Goal: Information Seeking & Learning: Learn about a topic

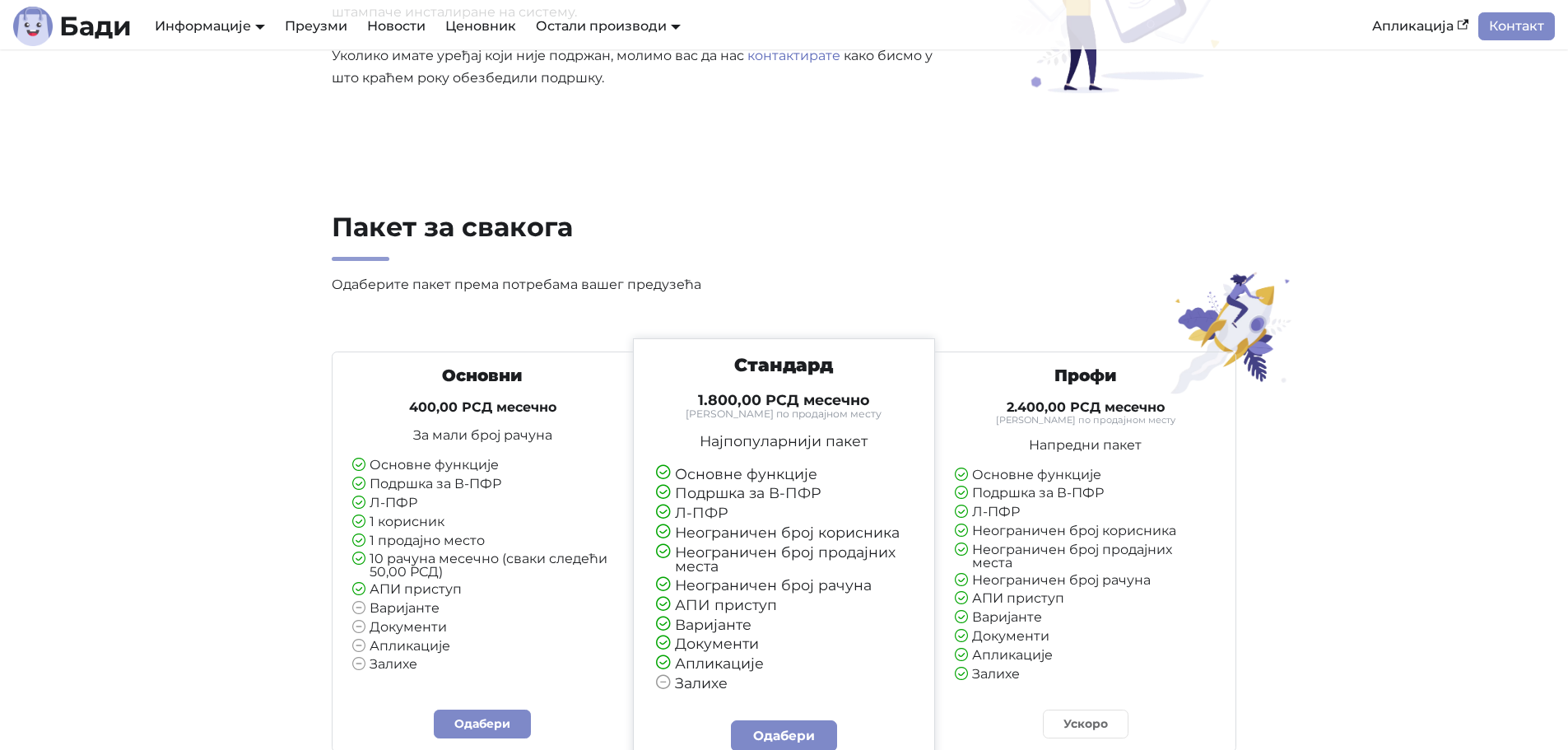
scroll to position [3624, 0]
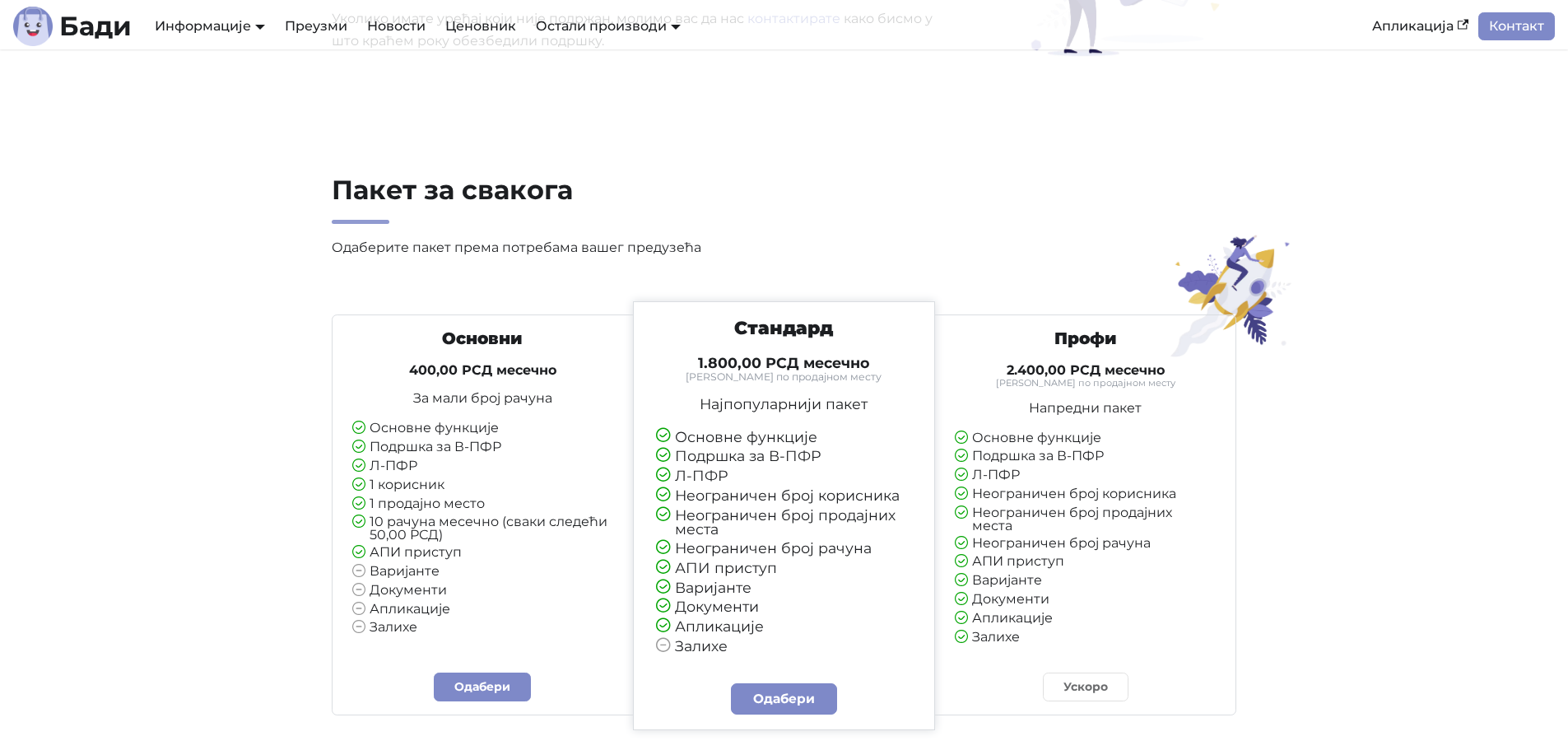
click at [475, 599] on ul "Основне функције Подршка за В-ПФР Л-ПФР 1 корисник 1 продајно место 10 рачуна м…" at bounding box center [483, 529] width 261 height 215
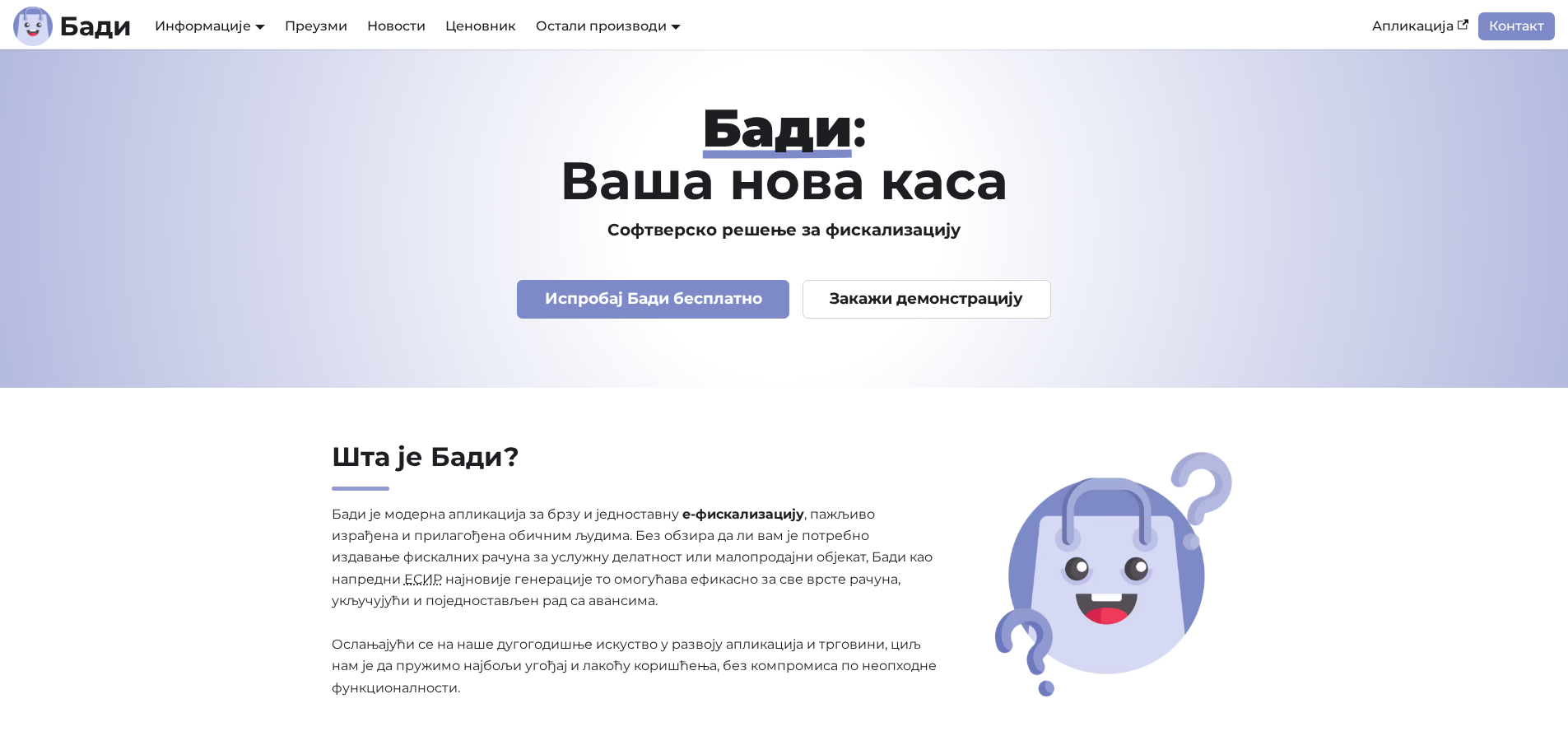
scroll to position [0, 0]
click at [672, 309] on link "Испробај Бади бесплатно" at bounding box center [653, 300] width 272 height 39
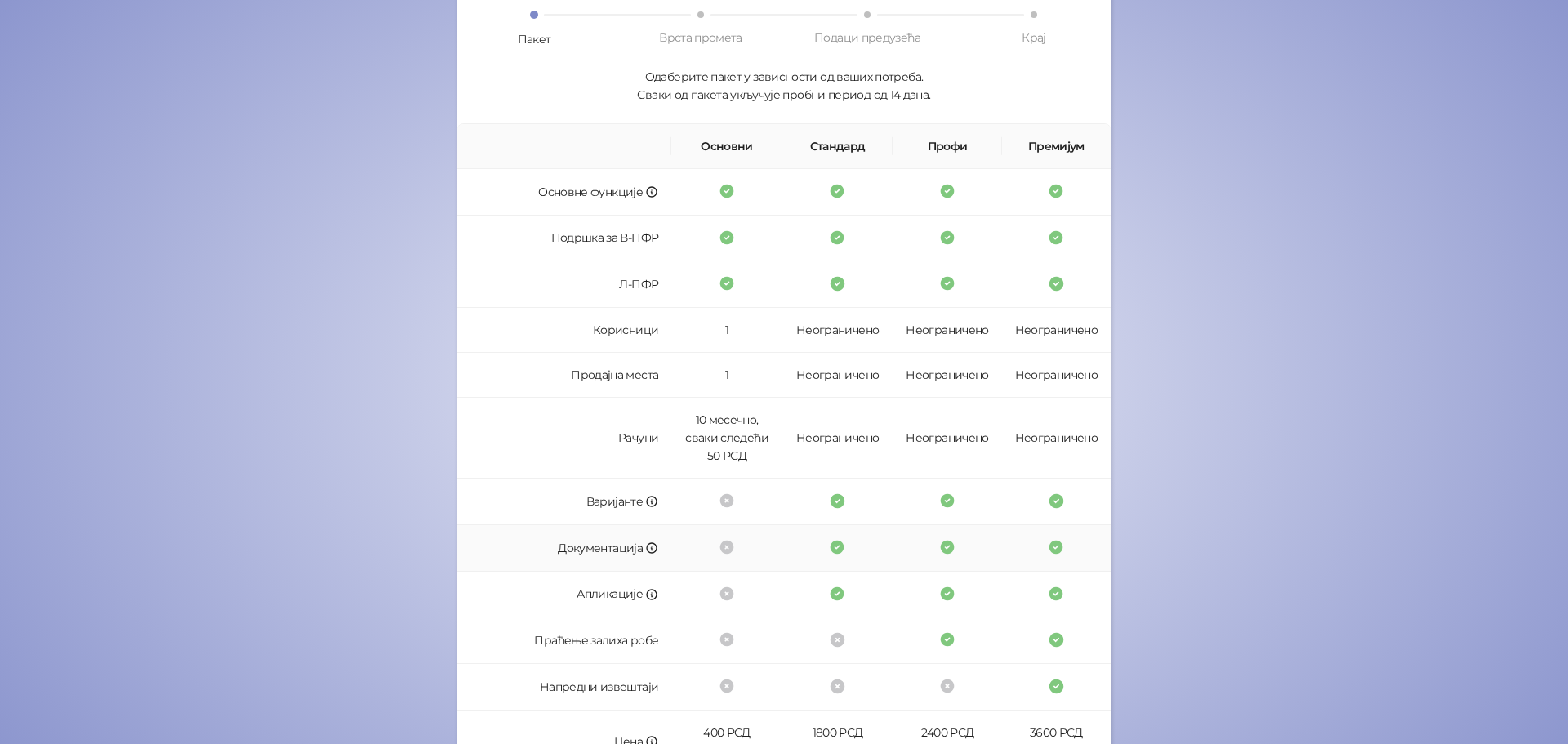
scroll to position [321, 0]
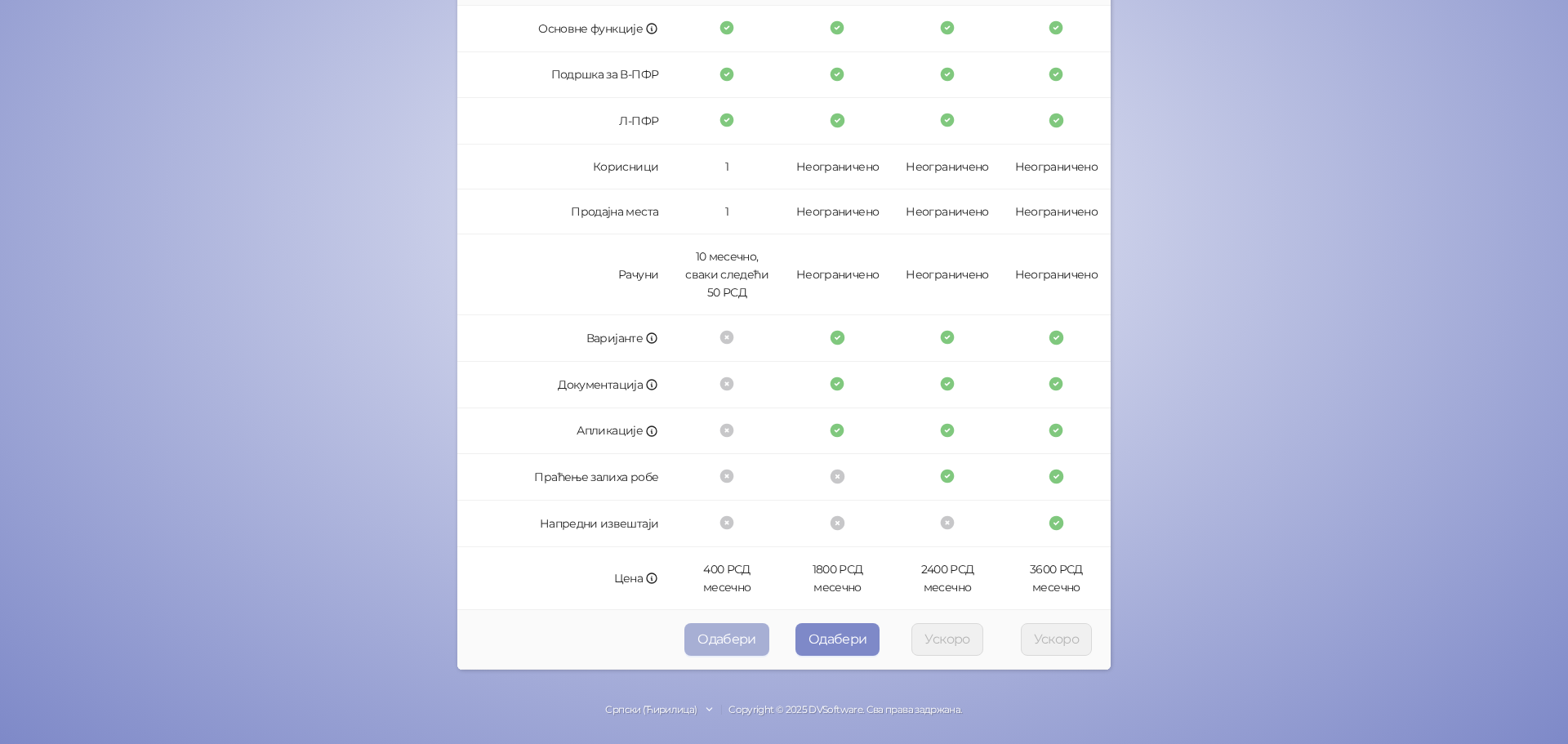
click at [722, 640] on button "Одабери" at bounding box center [727, 639] width 85 height 33
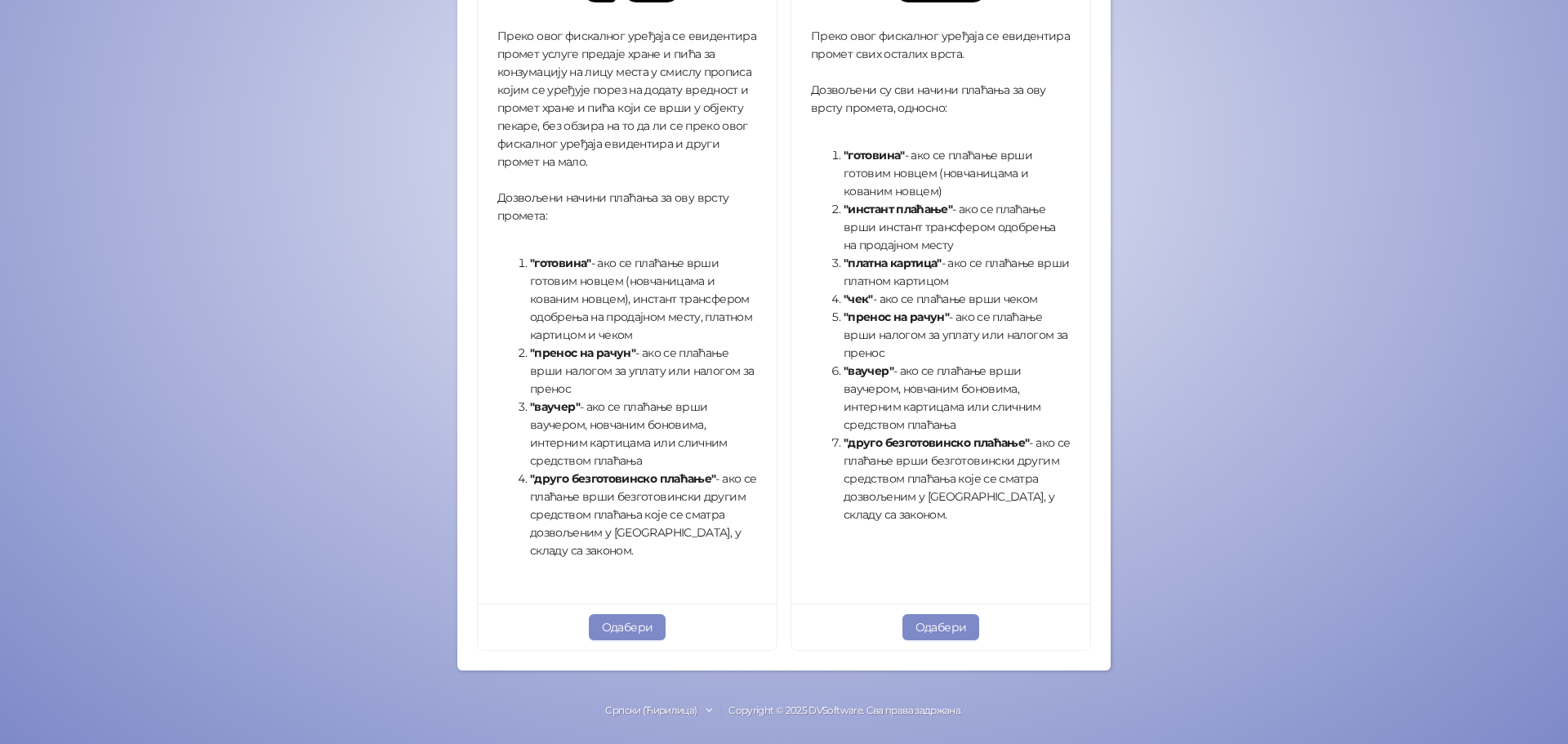
scroll to position [444, 0]
click at [957, 629] on button "Одабери" at bounding box center [940, 626] width 78 height 26
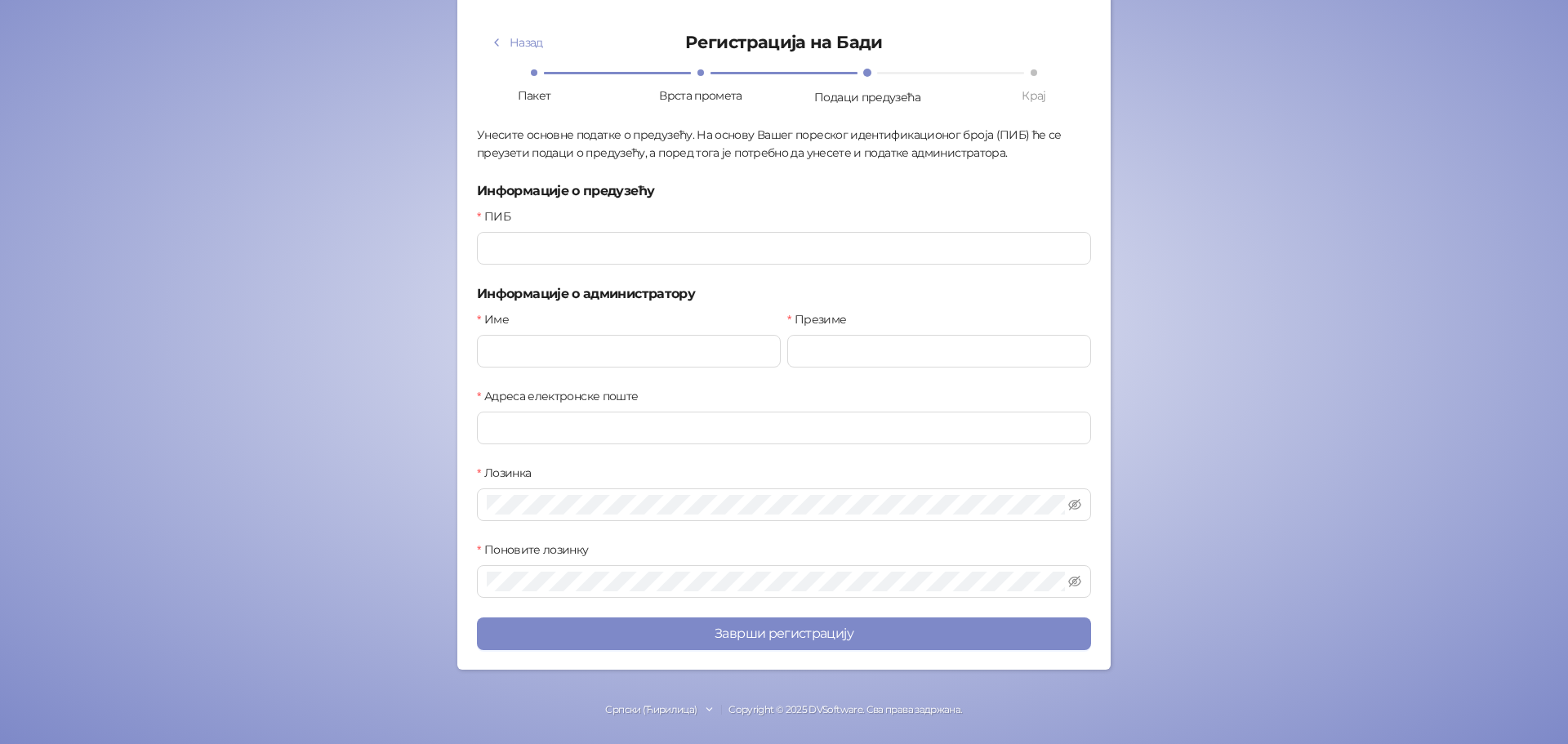
scroll to position [99, 0]
click at [710, 246] on input "ПИБ" at bounding box center [784, 248] width 614 height 33
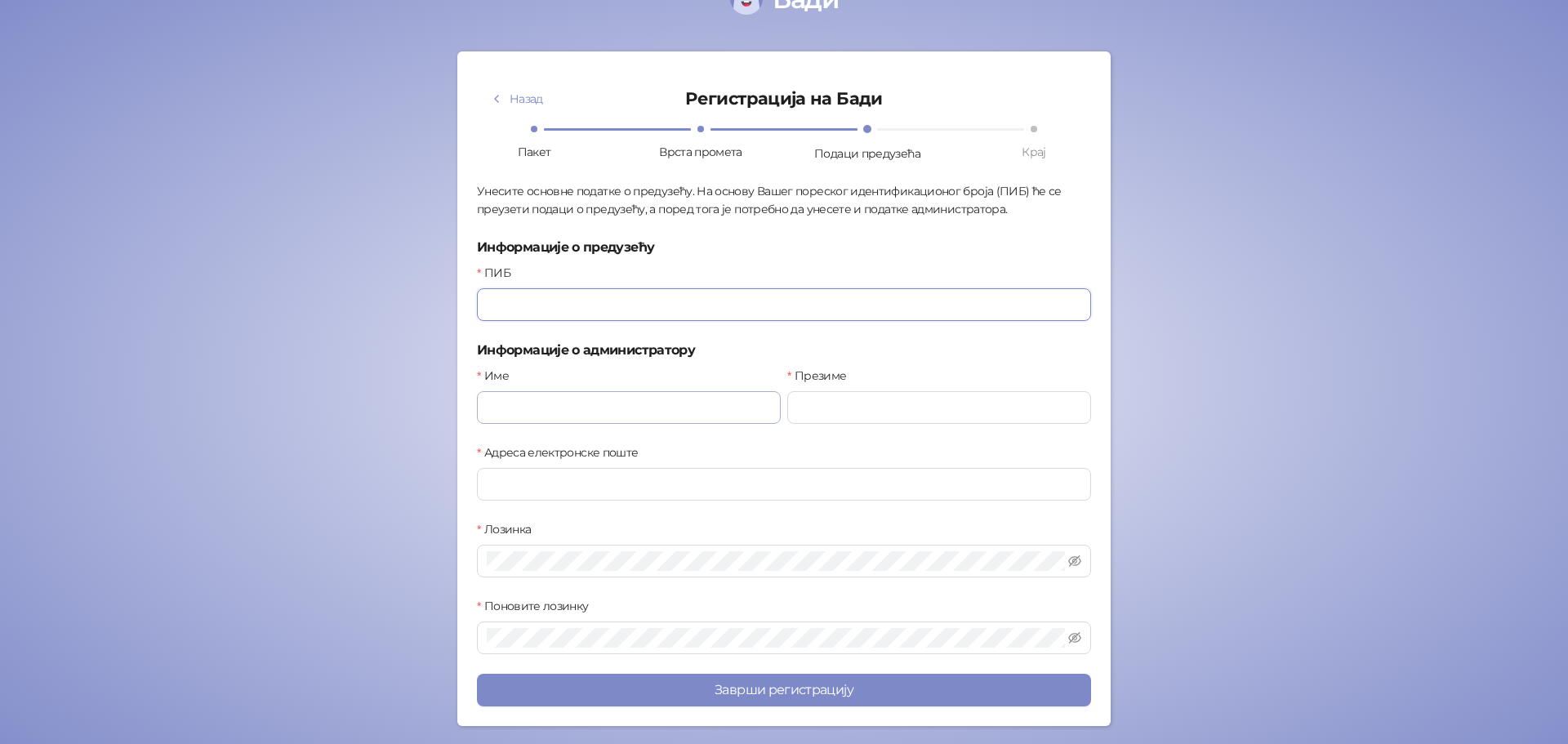
scroll to position [0, 0]
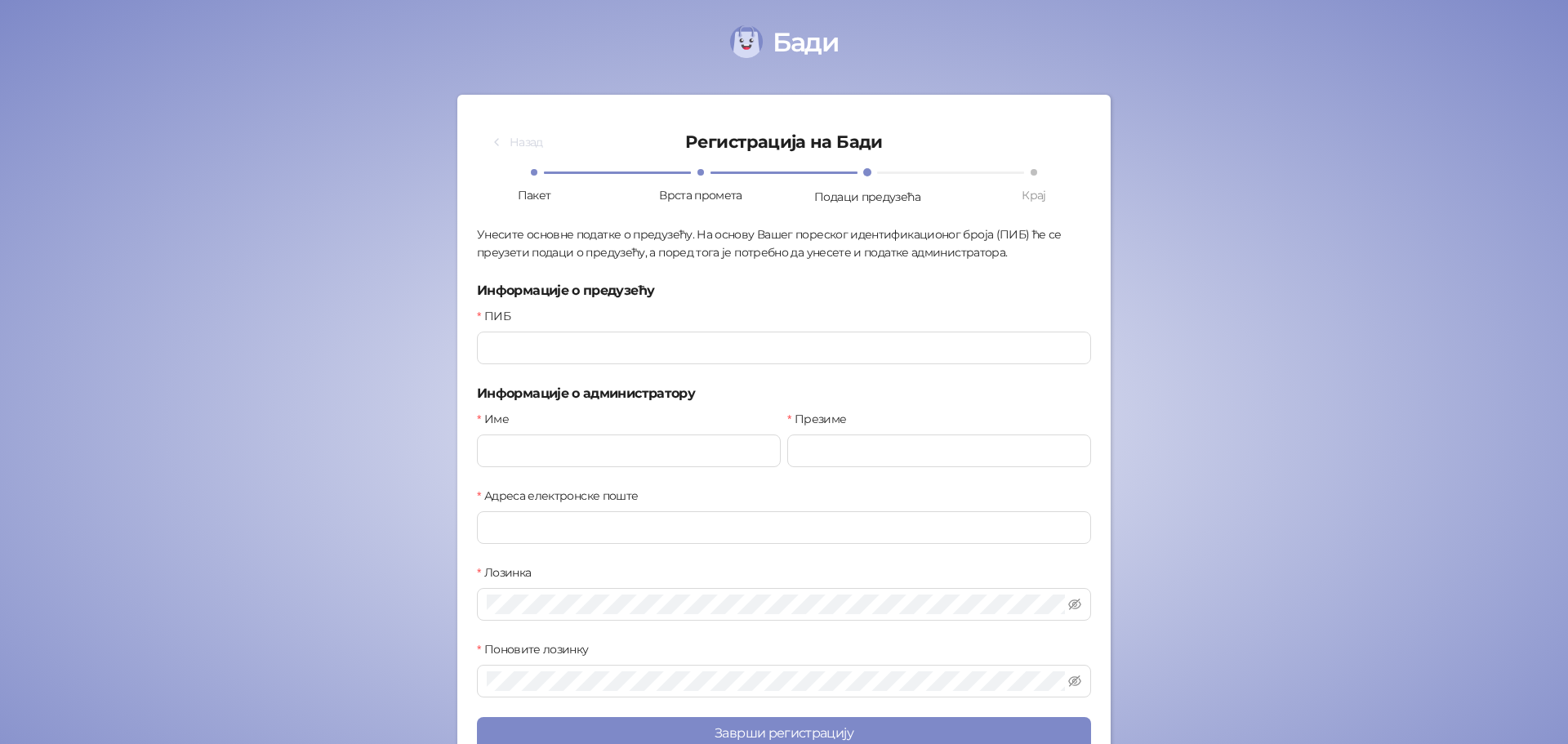
click at [490, 147] on icon "button" at bounding box center [496, 142] width 13 height 13
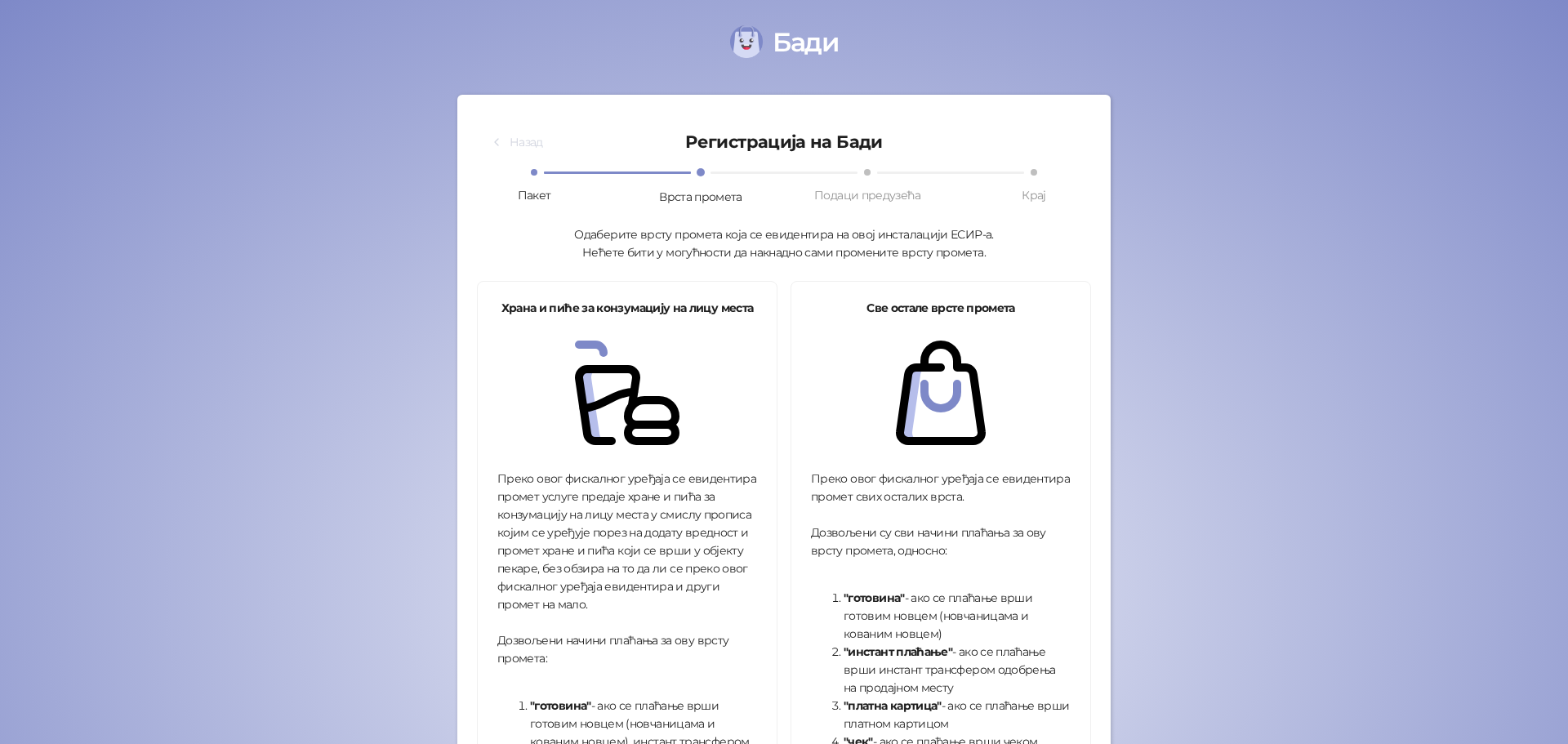
click at [490, 145] on icon "button" at bounding box center [496, 142] width 13 height 13
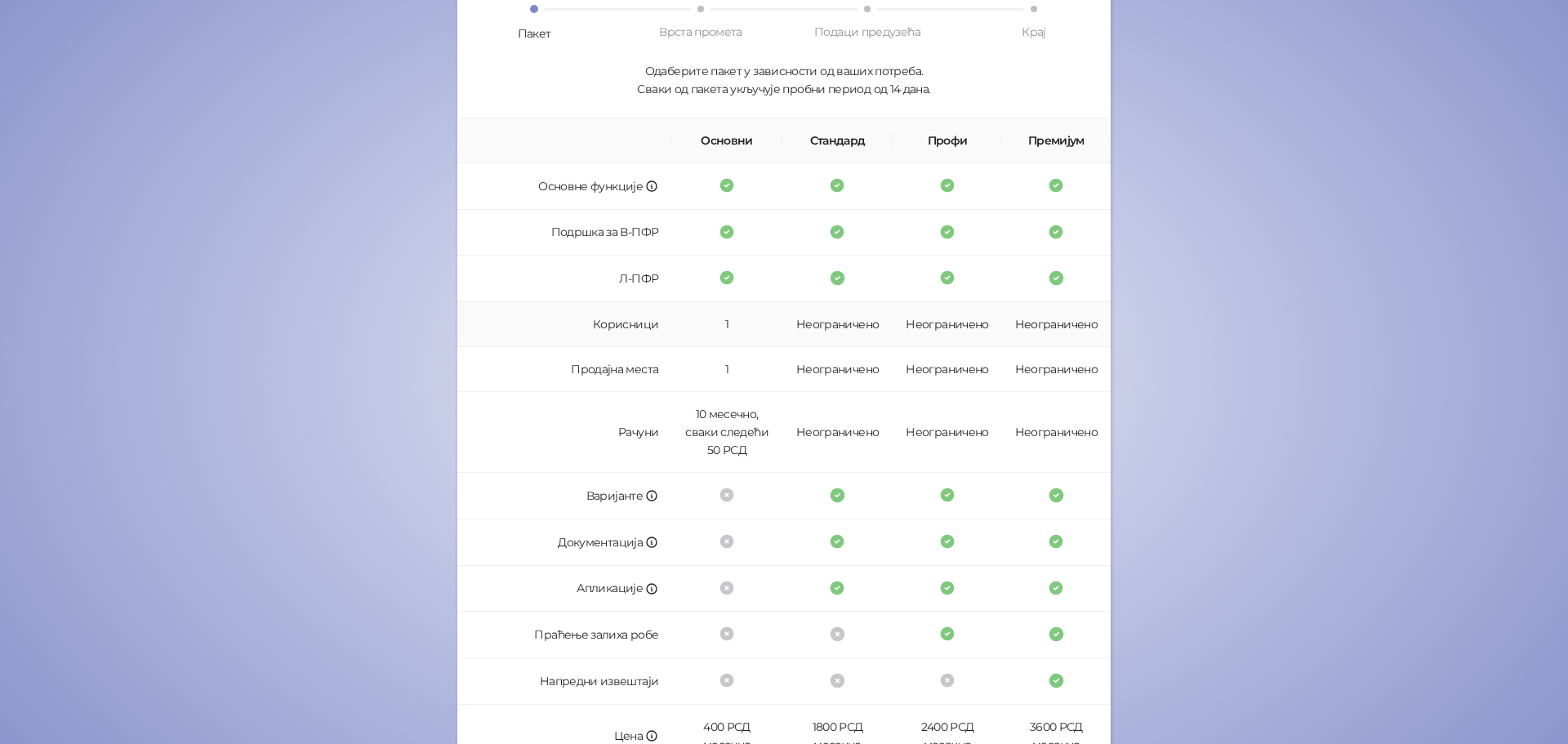
scroll to position [321, 0]
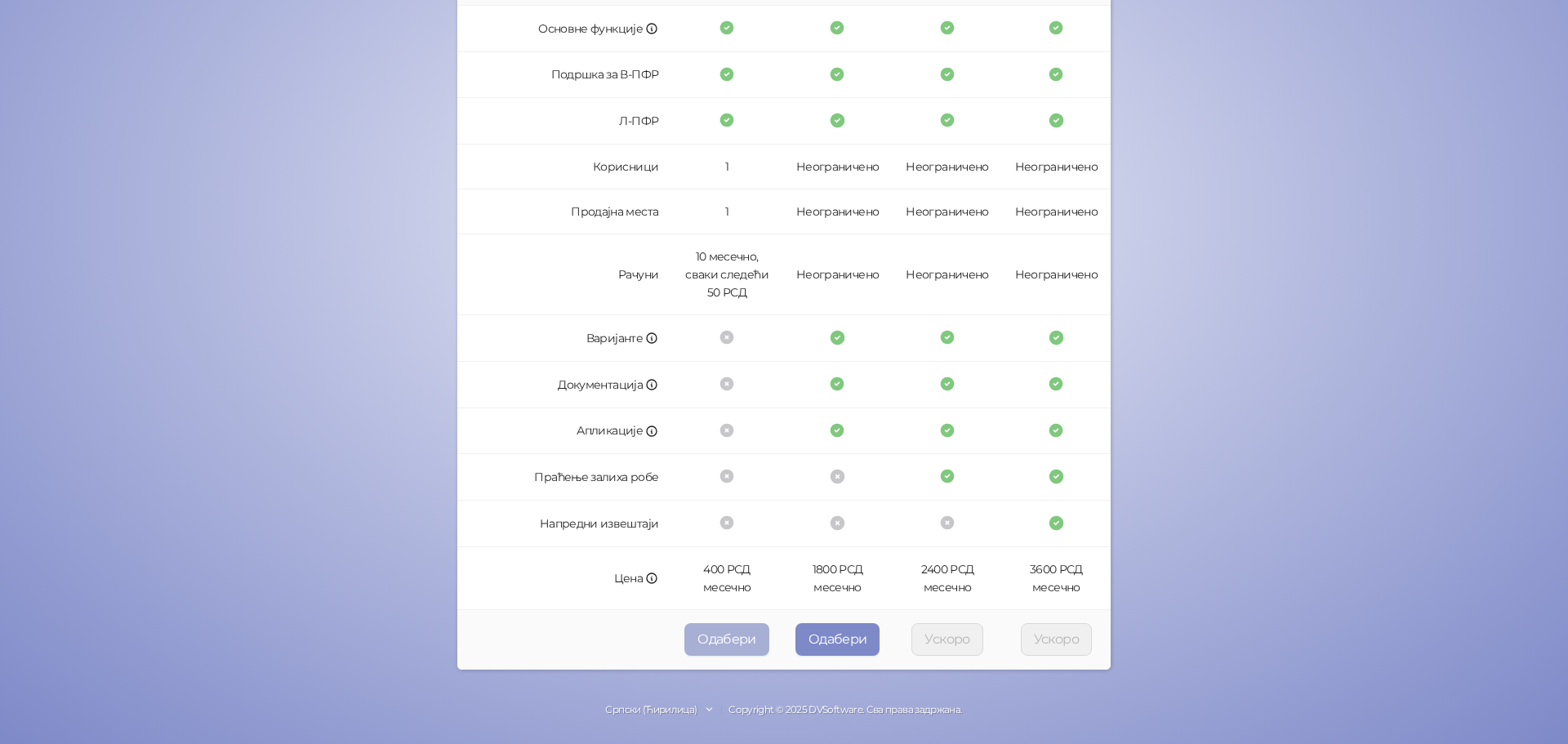
click at [704, 643] on button "Одабери" at bounding box center [727, 639] width 85 height 33
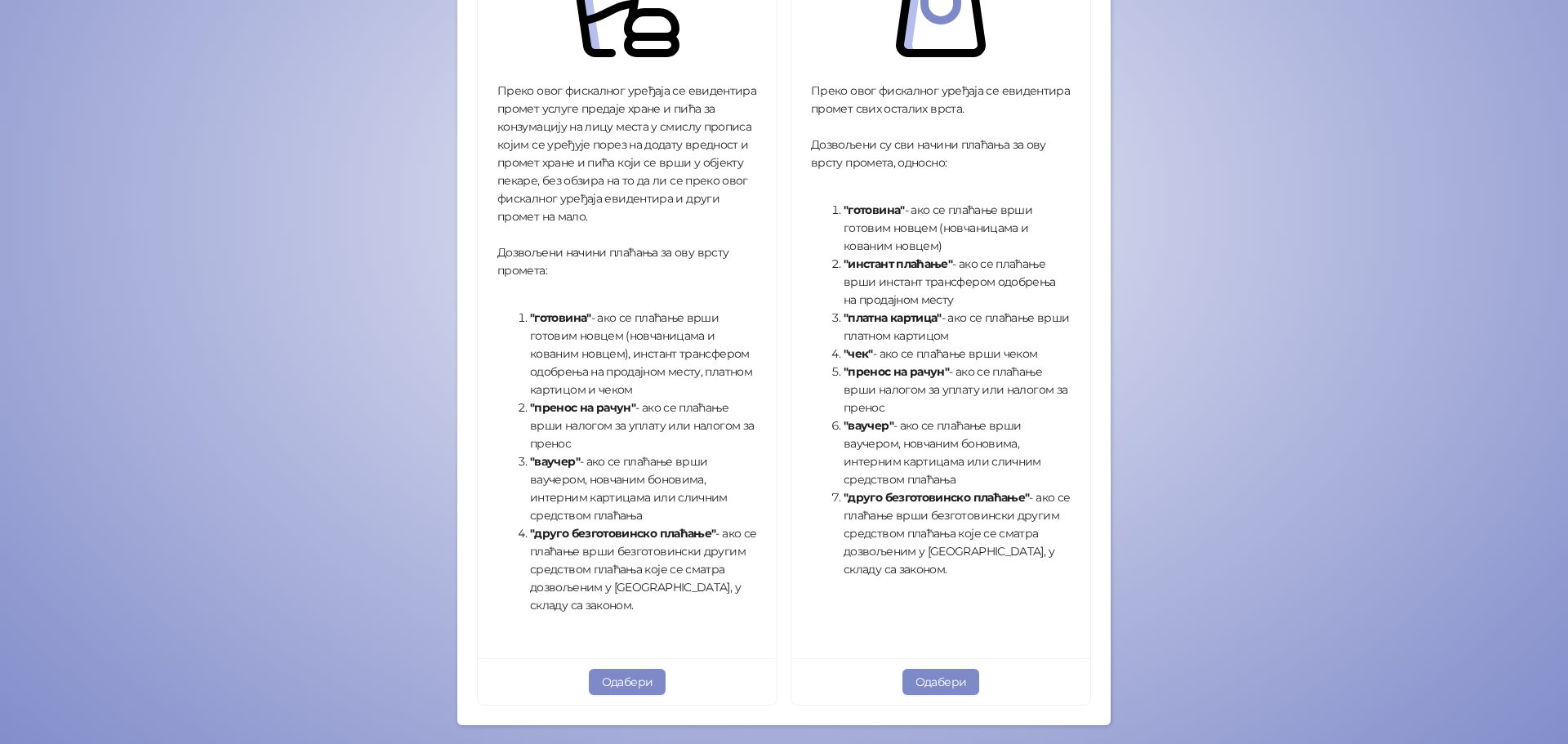
scroll to position [444, 0]
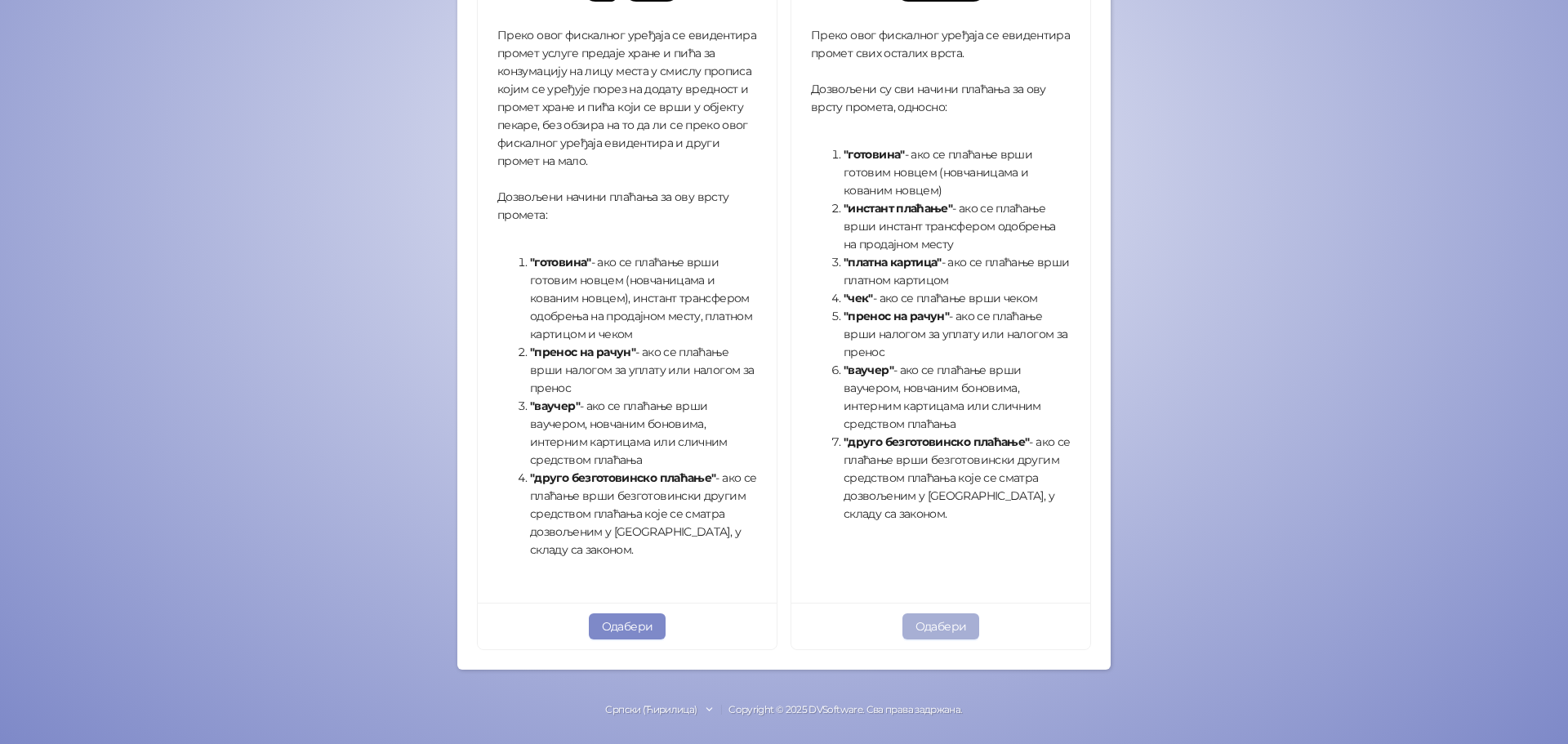
click at [951, 633] on button "Одабери" at bounding box center [940, 626] width 78 height 26
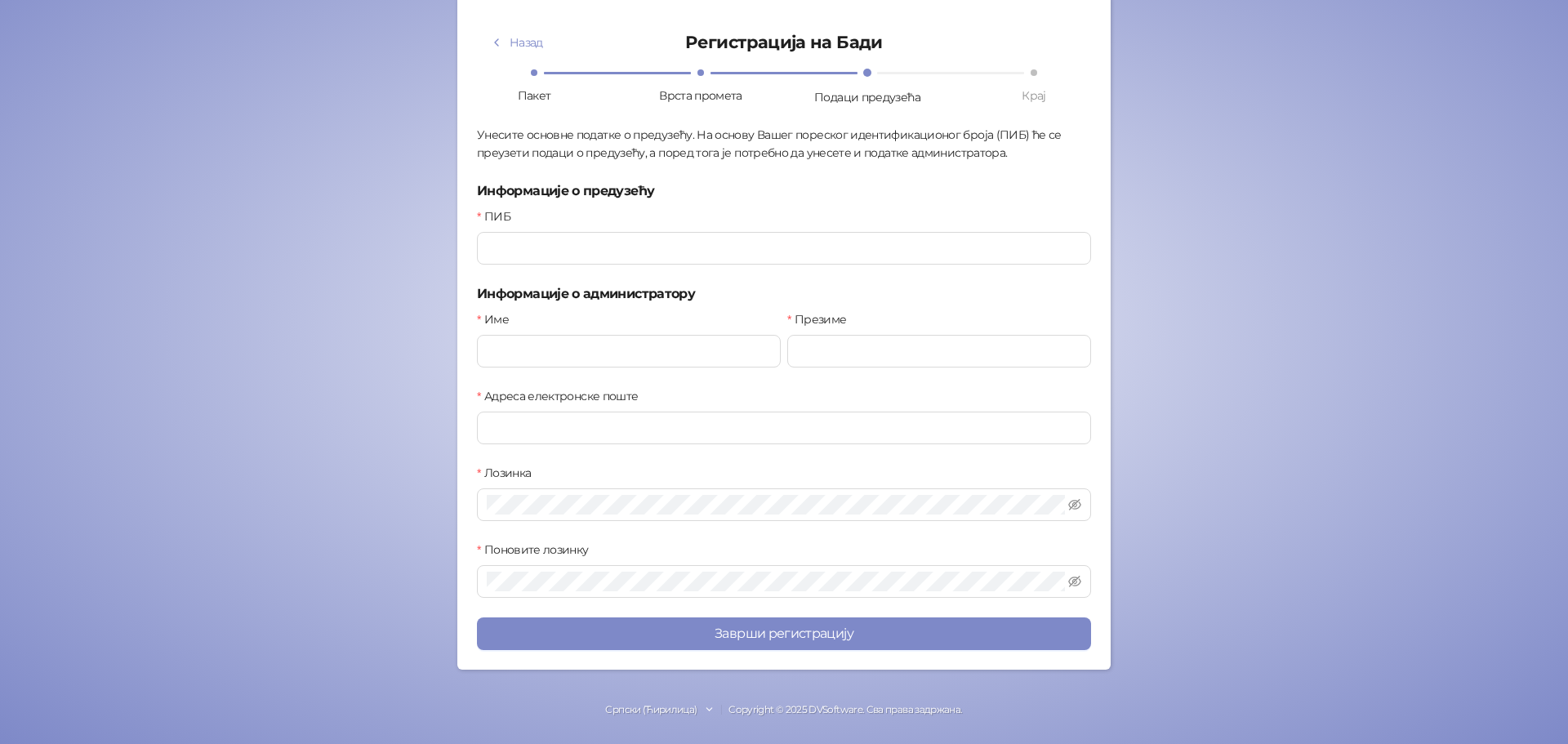
scroll to position [99, 0]
click at [611, 246] on input "ПИБ" at bounding box center [784, 248] width 614 height 33
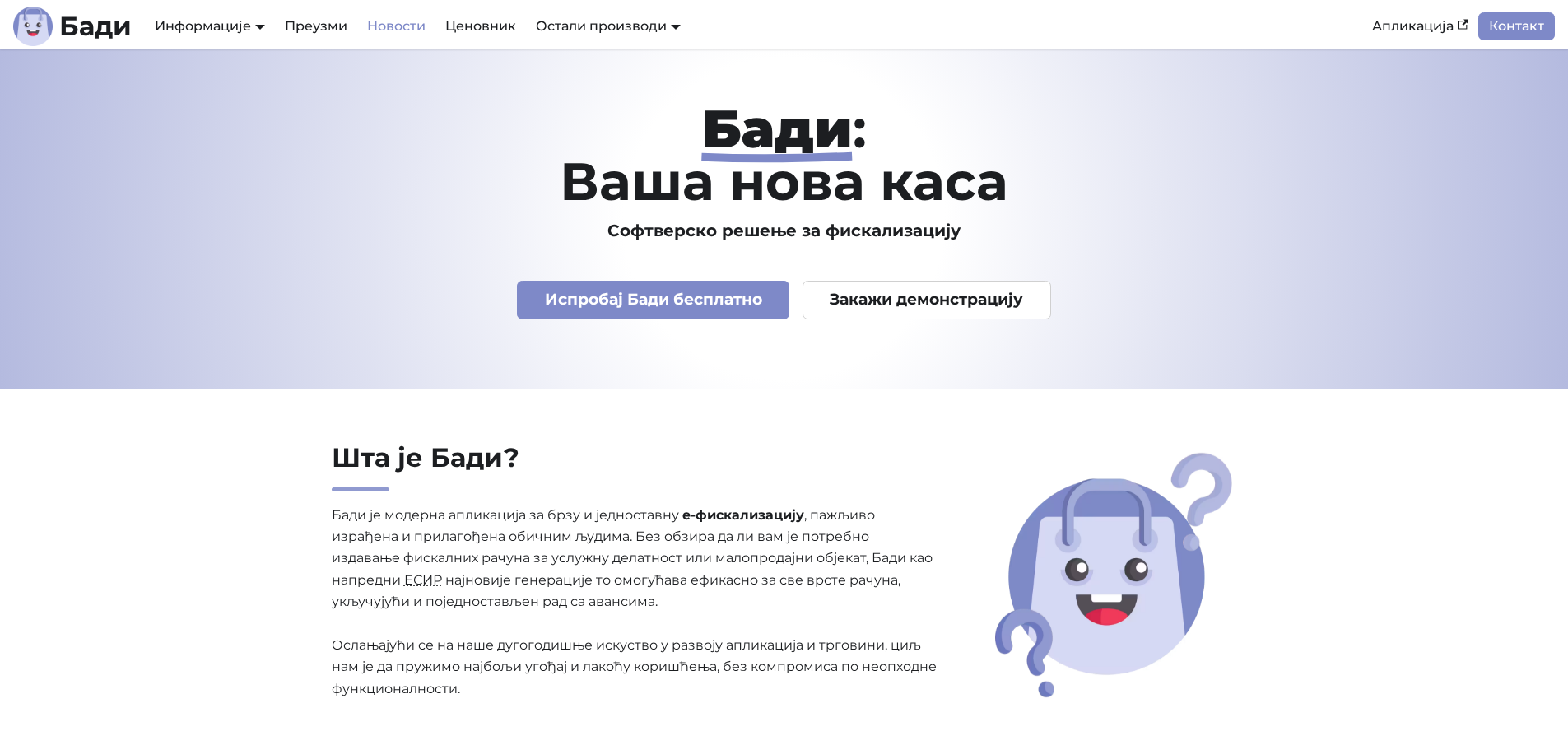
click at [410, 24] on link "Новости" at bounding box center [396, 26] width 78 height 28
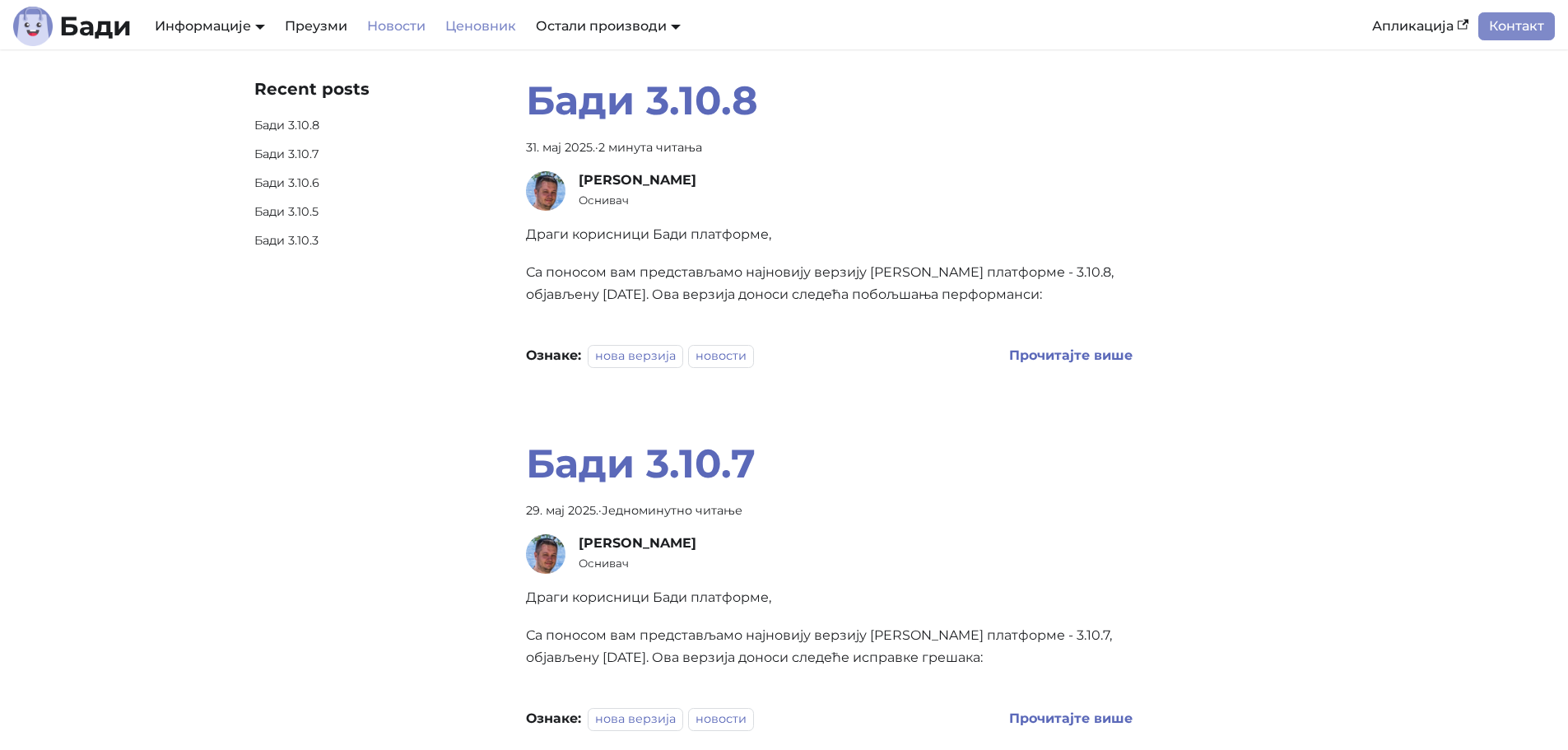
click at [471, 23] on link "Ценовник" at bounding box center [480, 26] width 90 height 28
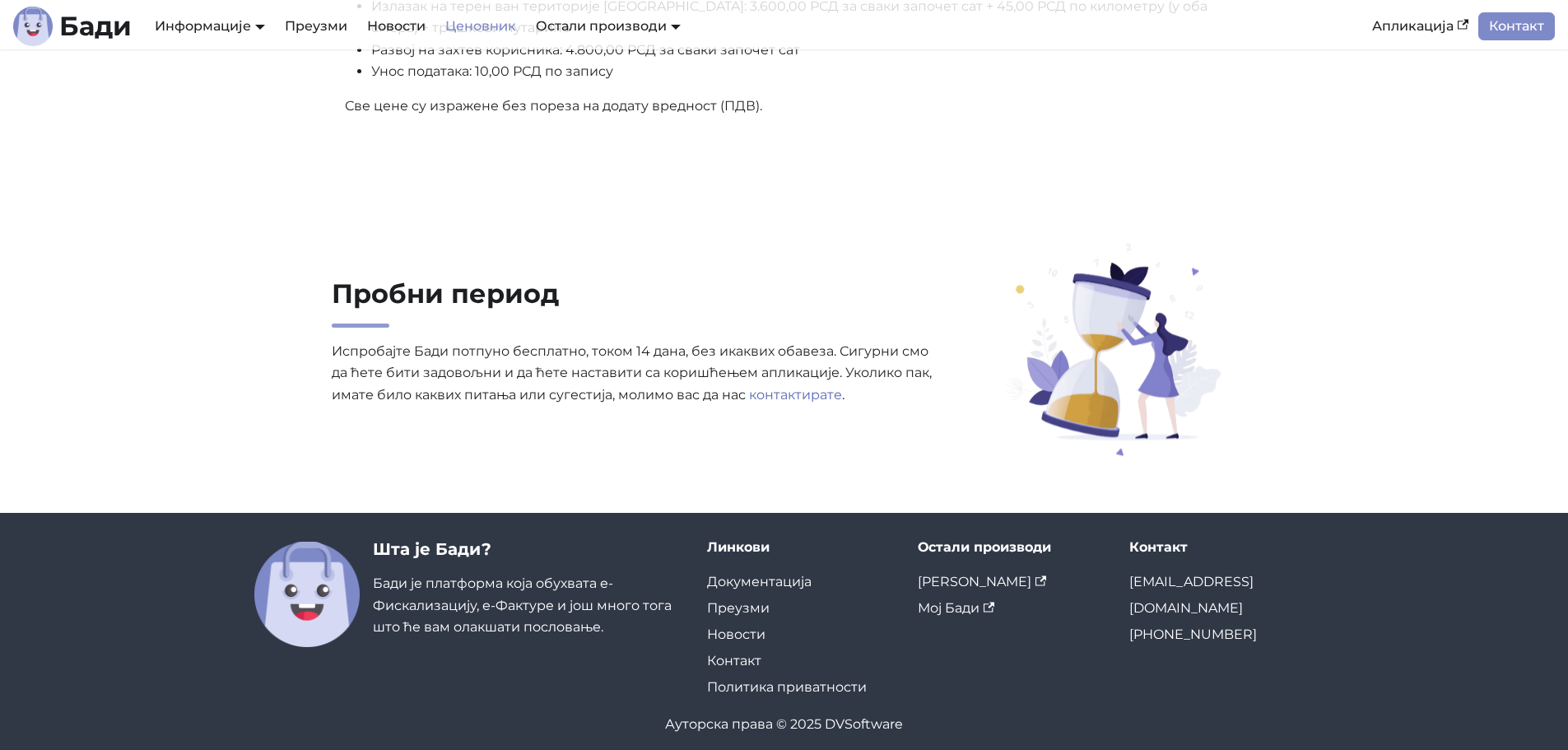
scroll to position [1027, 0]
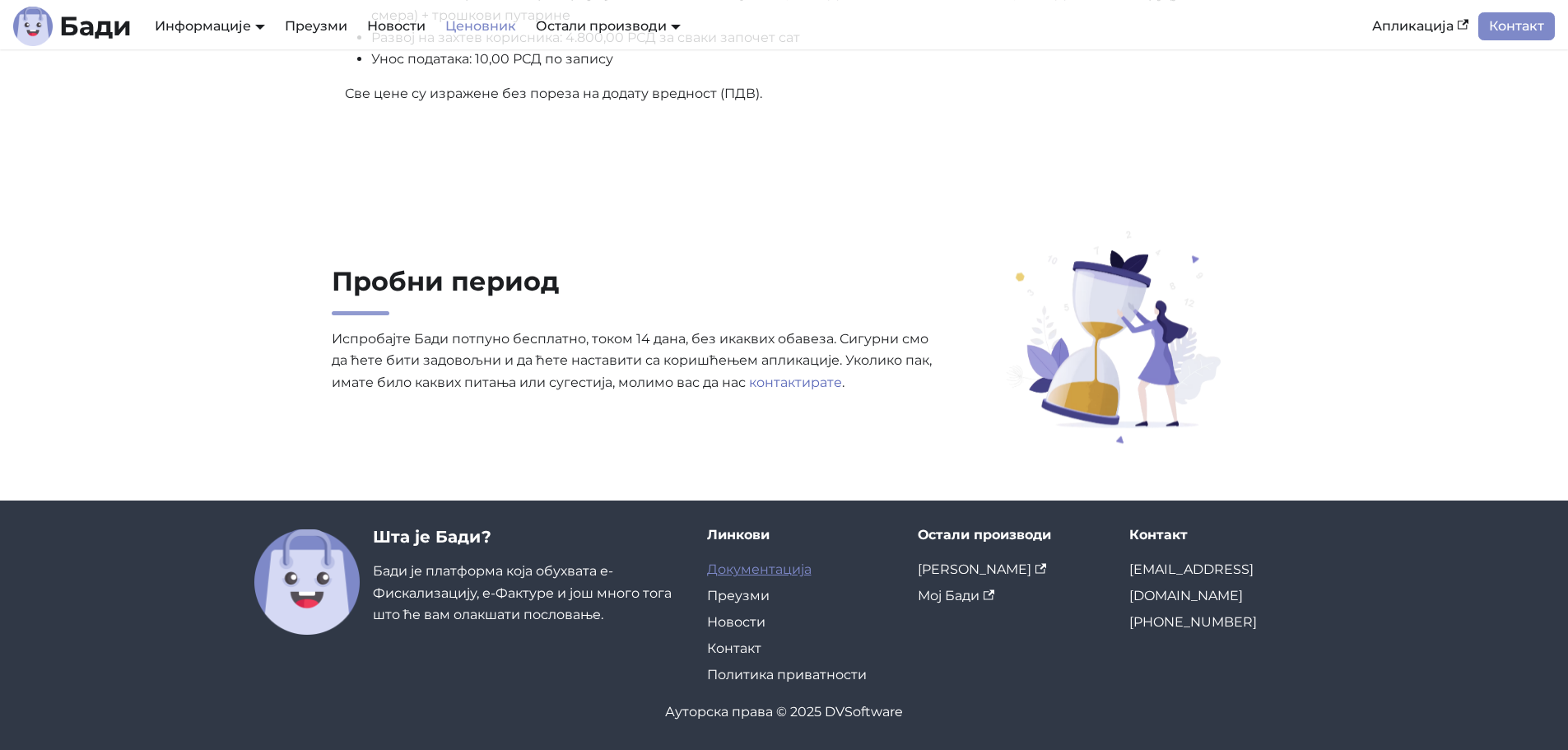
click at [771, 576] on link "Документација" at bounding box center [760, 569] width 105 height 15
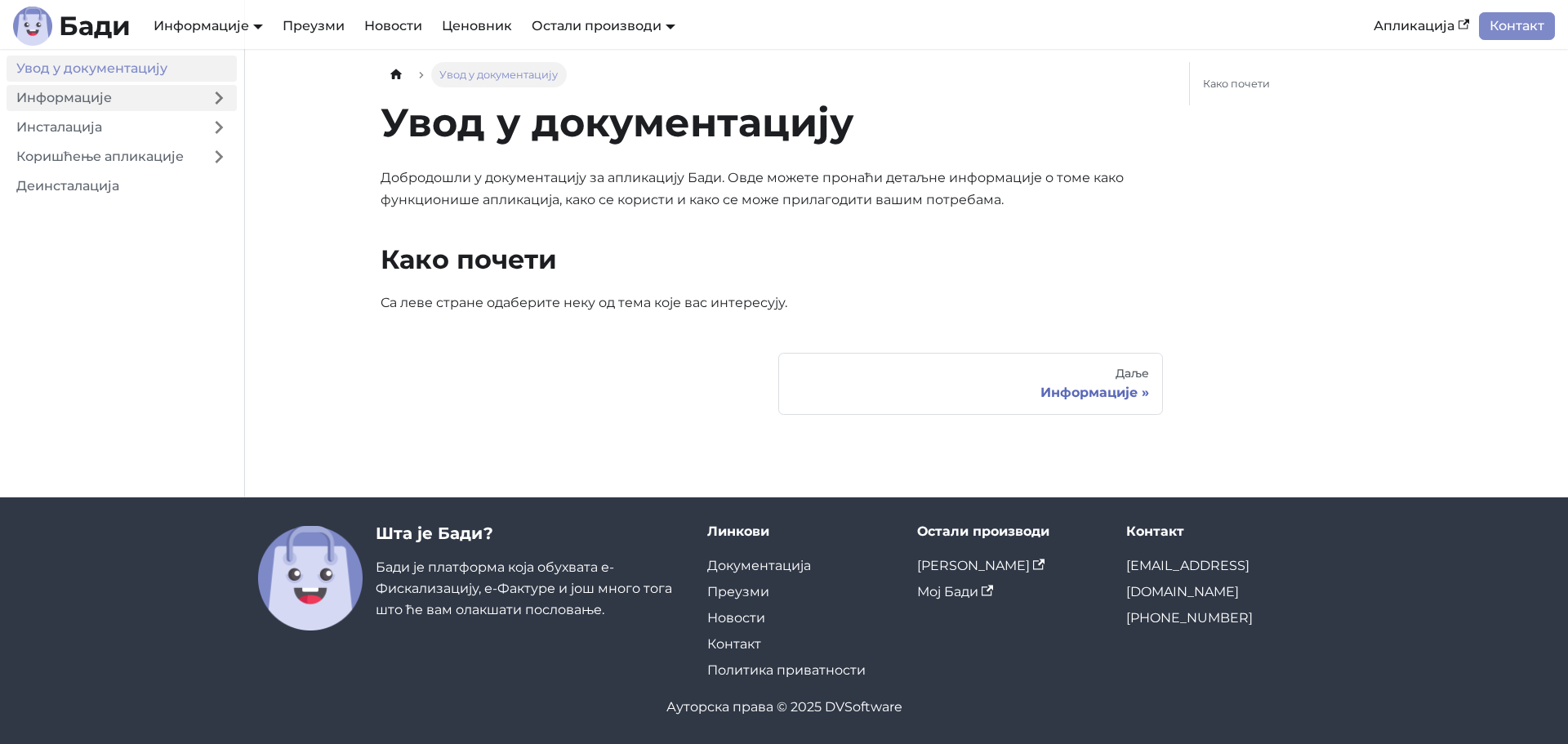
click at [104, 107] on link "Информације" at bounding box center [103, 97] width 194 height 26
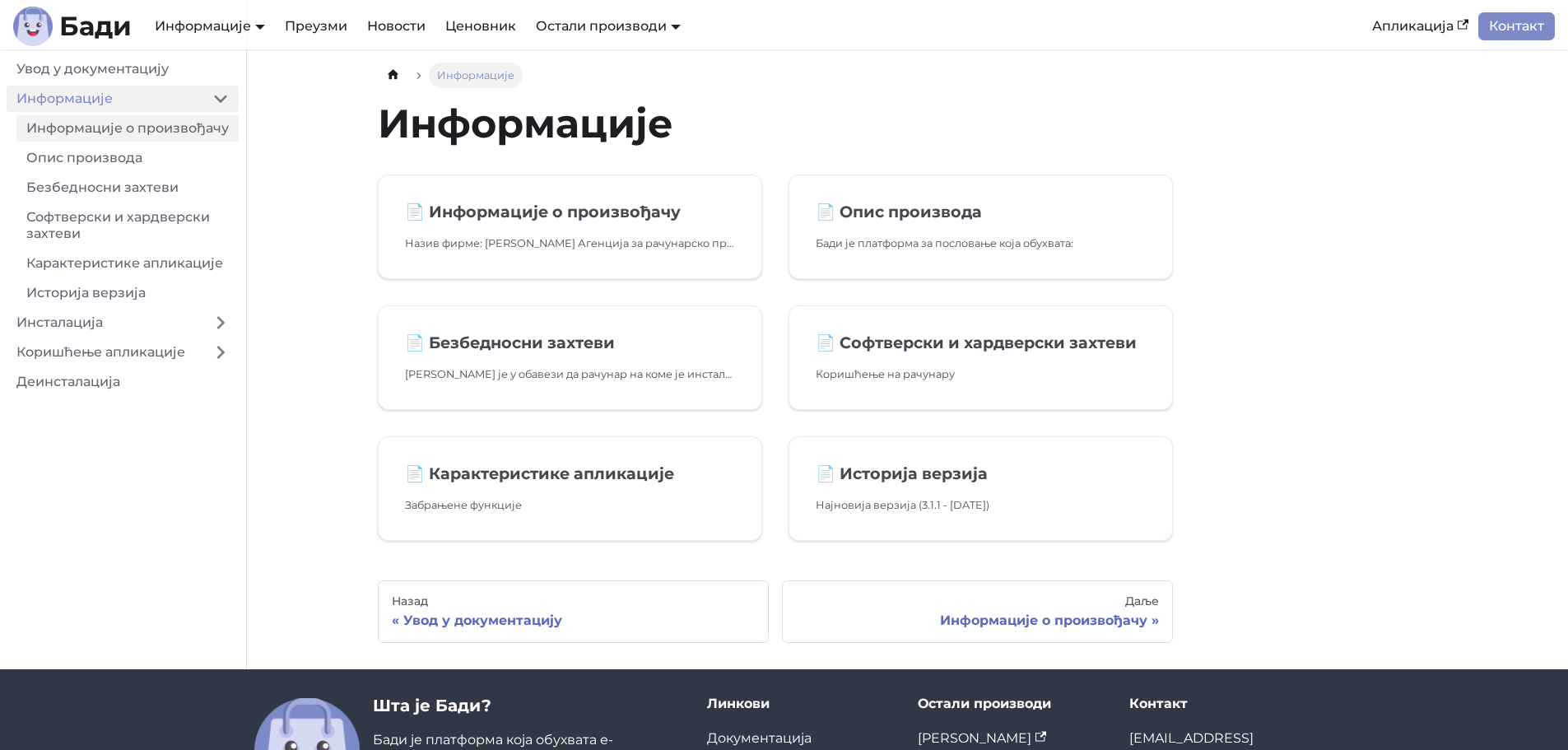
click at [120, 142] on link "Информације о произвођачу" at bounding box center [127, 128] width 223 height 26
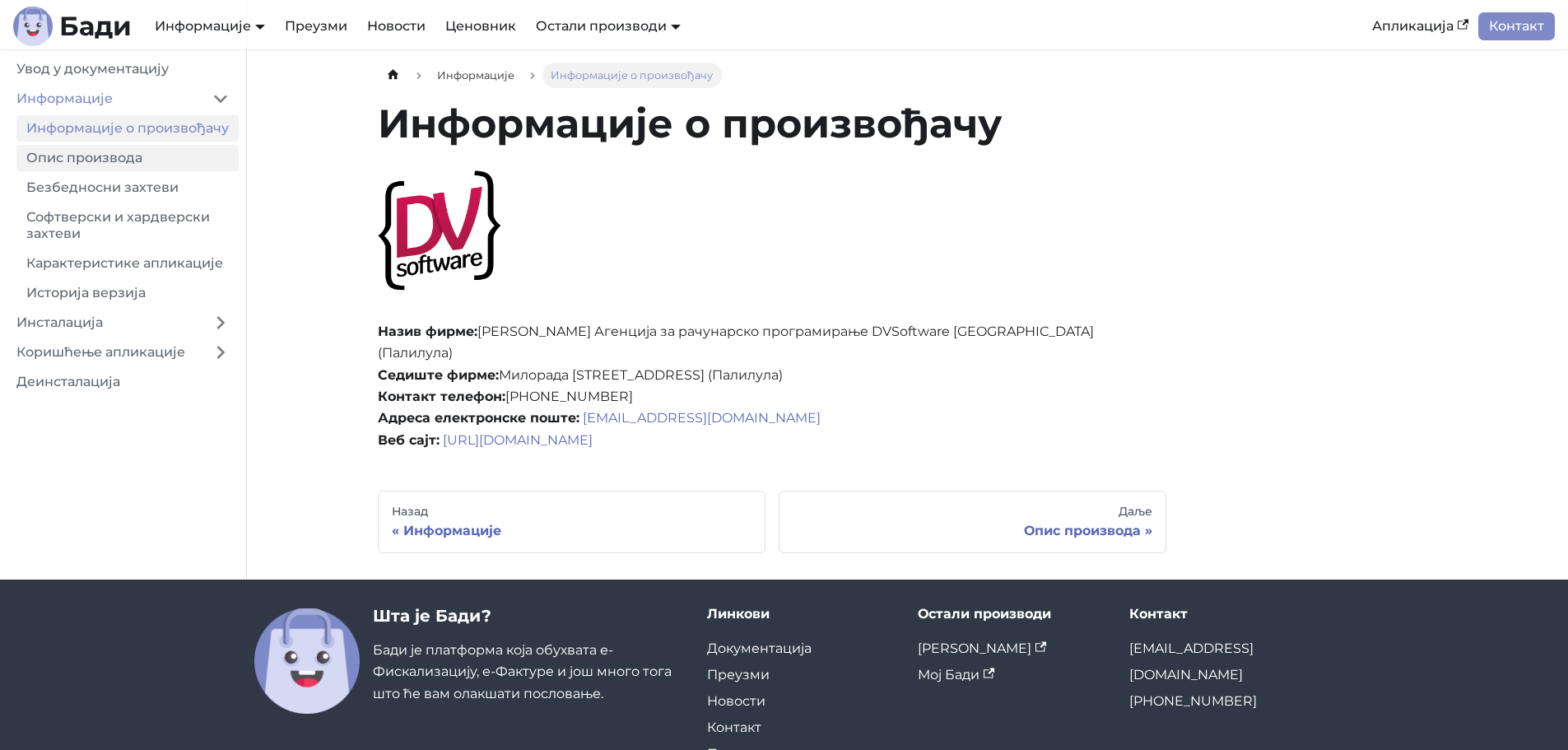
click at [142, 171] on link "Опис производа" at bounding box center [127, 158] width 223 height 26
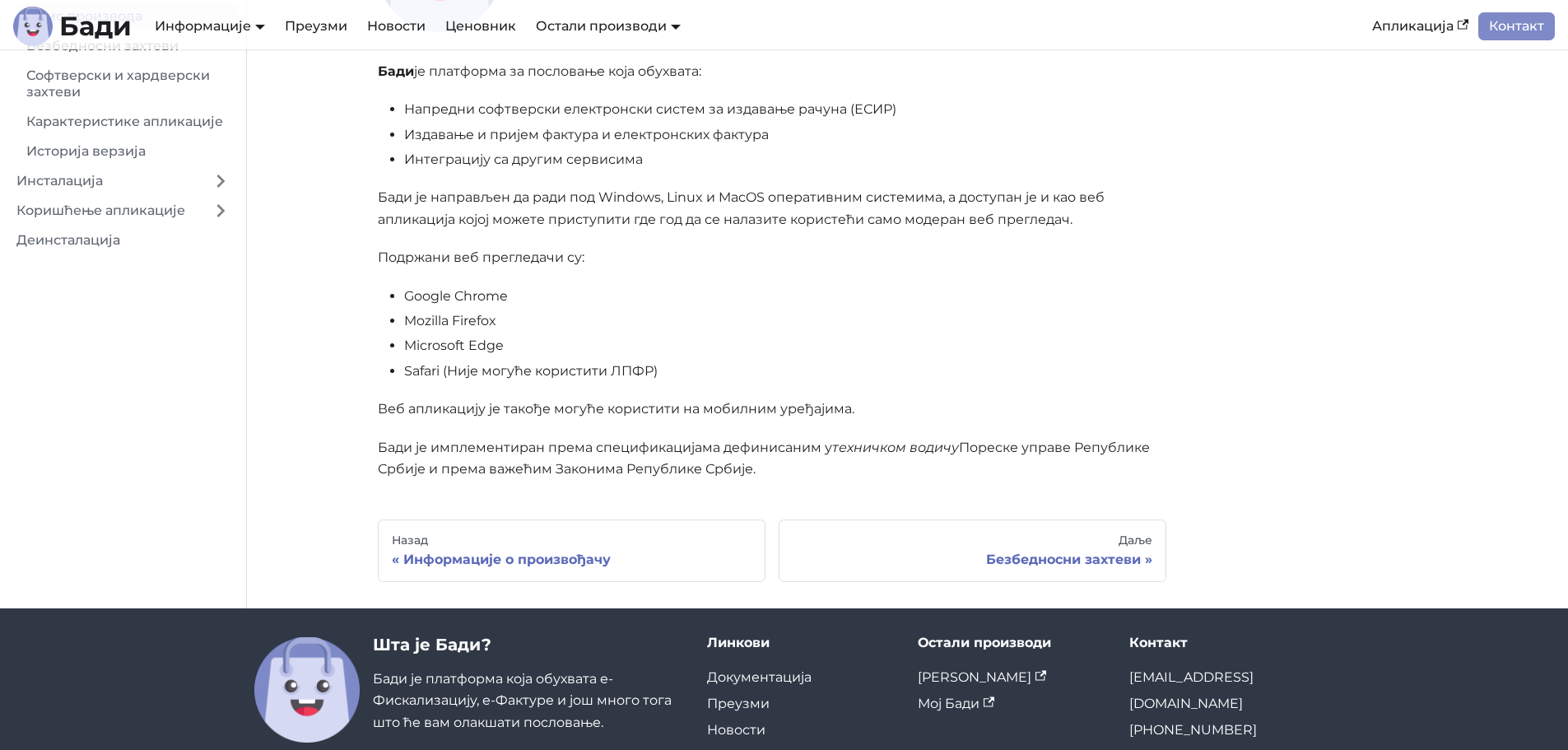
scroll to position [367, 0]
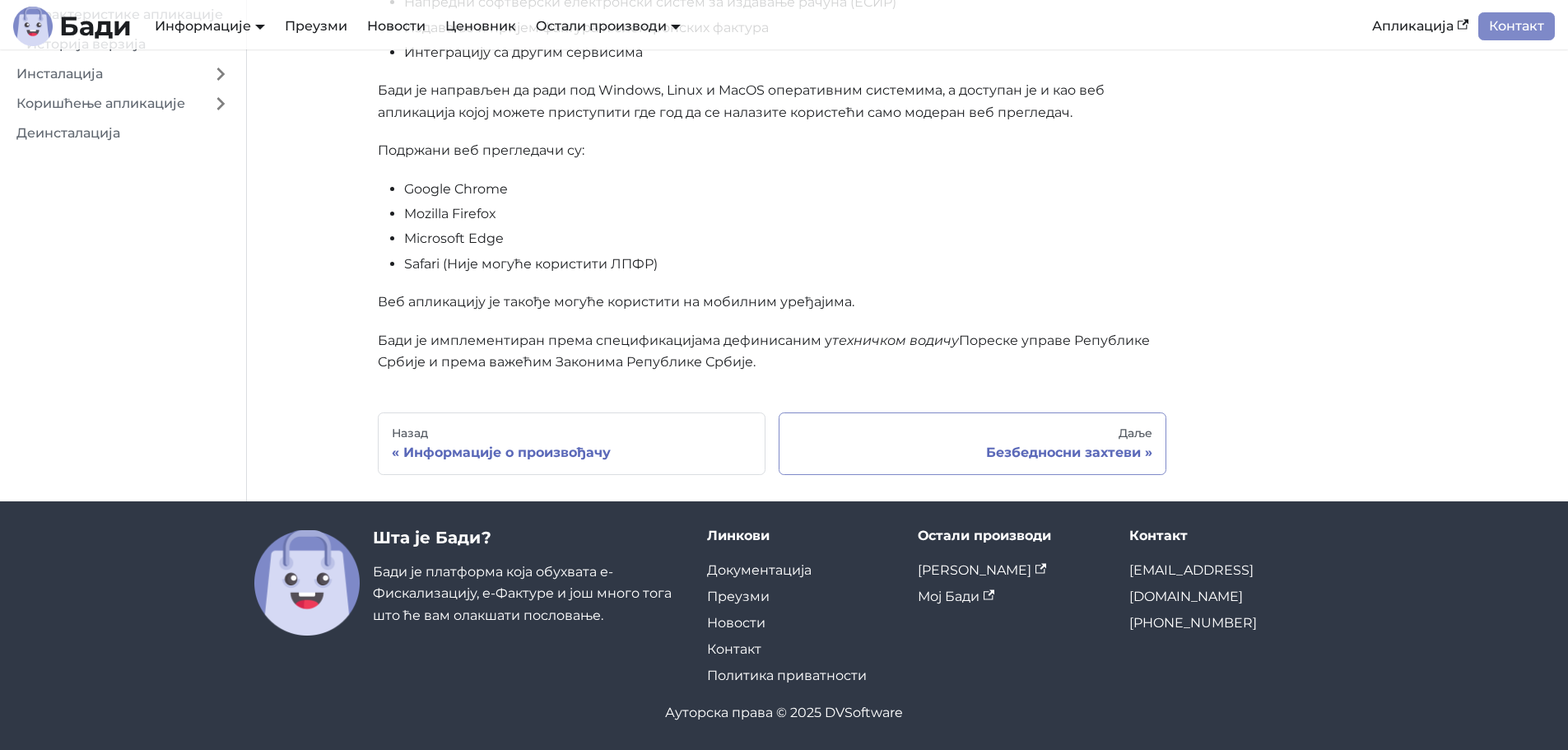
click at [1053, 445] on div "Безбедносни захтеви" at bounding box center [972, 453] width 360 height 16
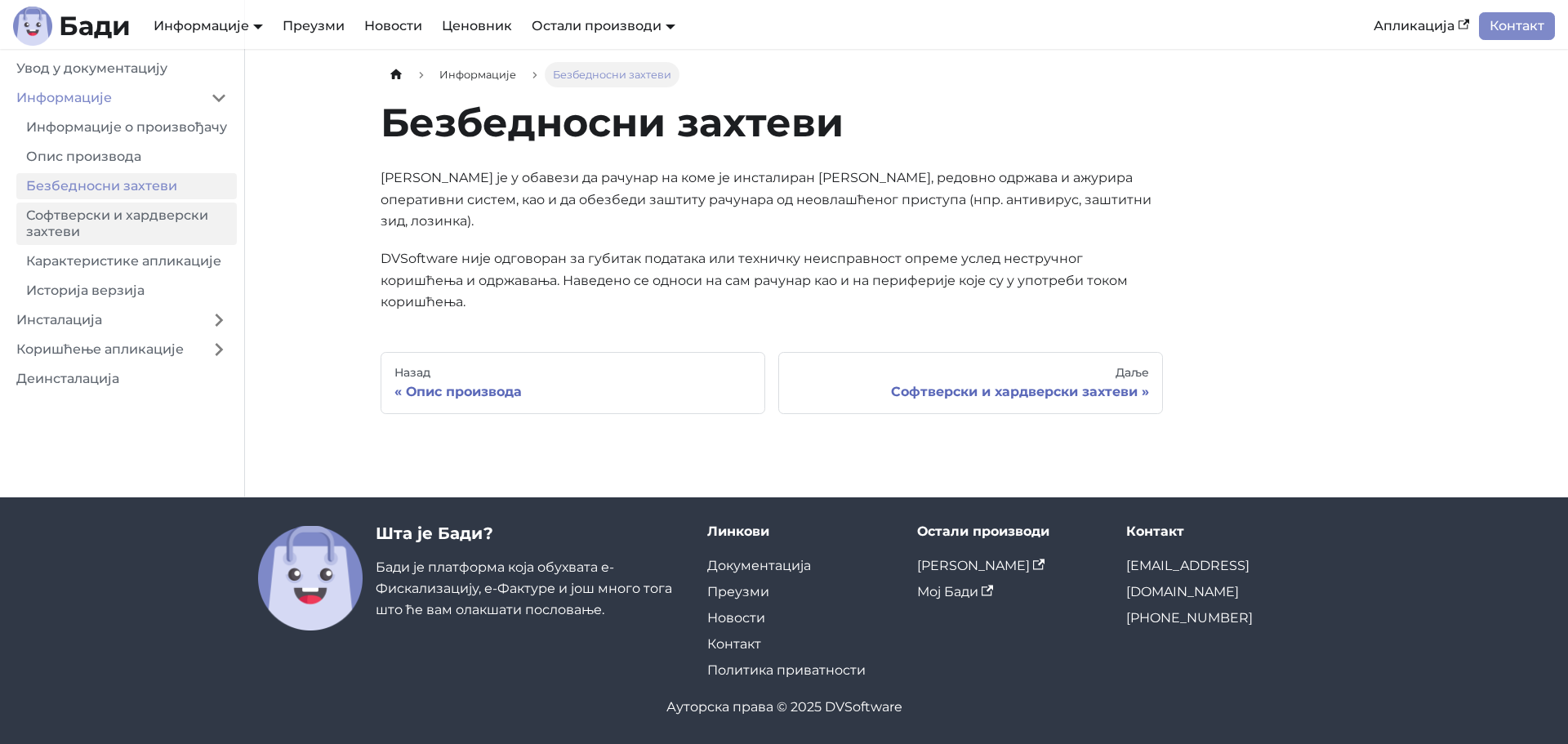
click at [144, 237] on link "Софтверски и хардверски захтеви" at bounding box center [126, 224] width 221 height 43
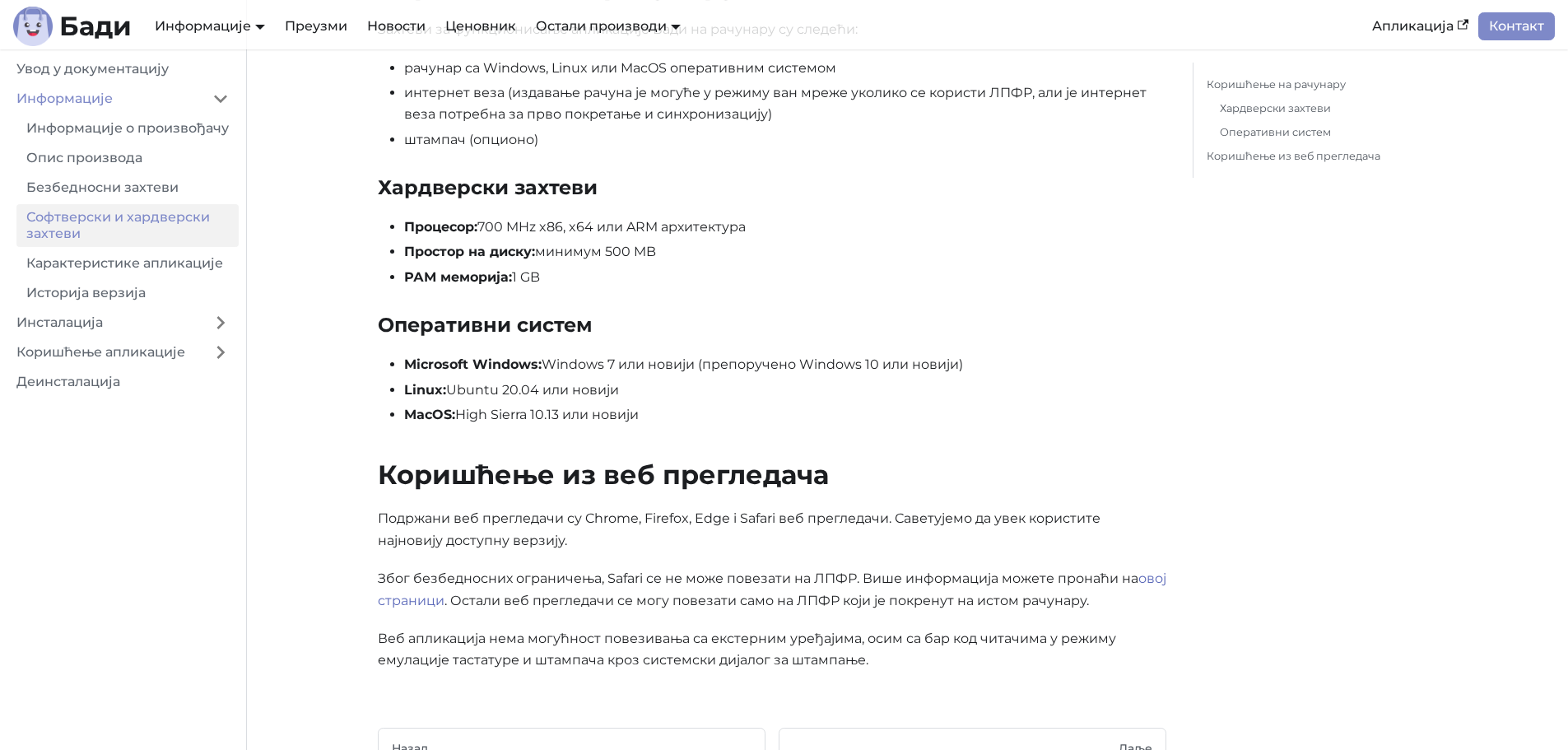
scroll to position [329, 0]
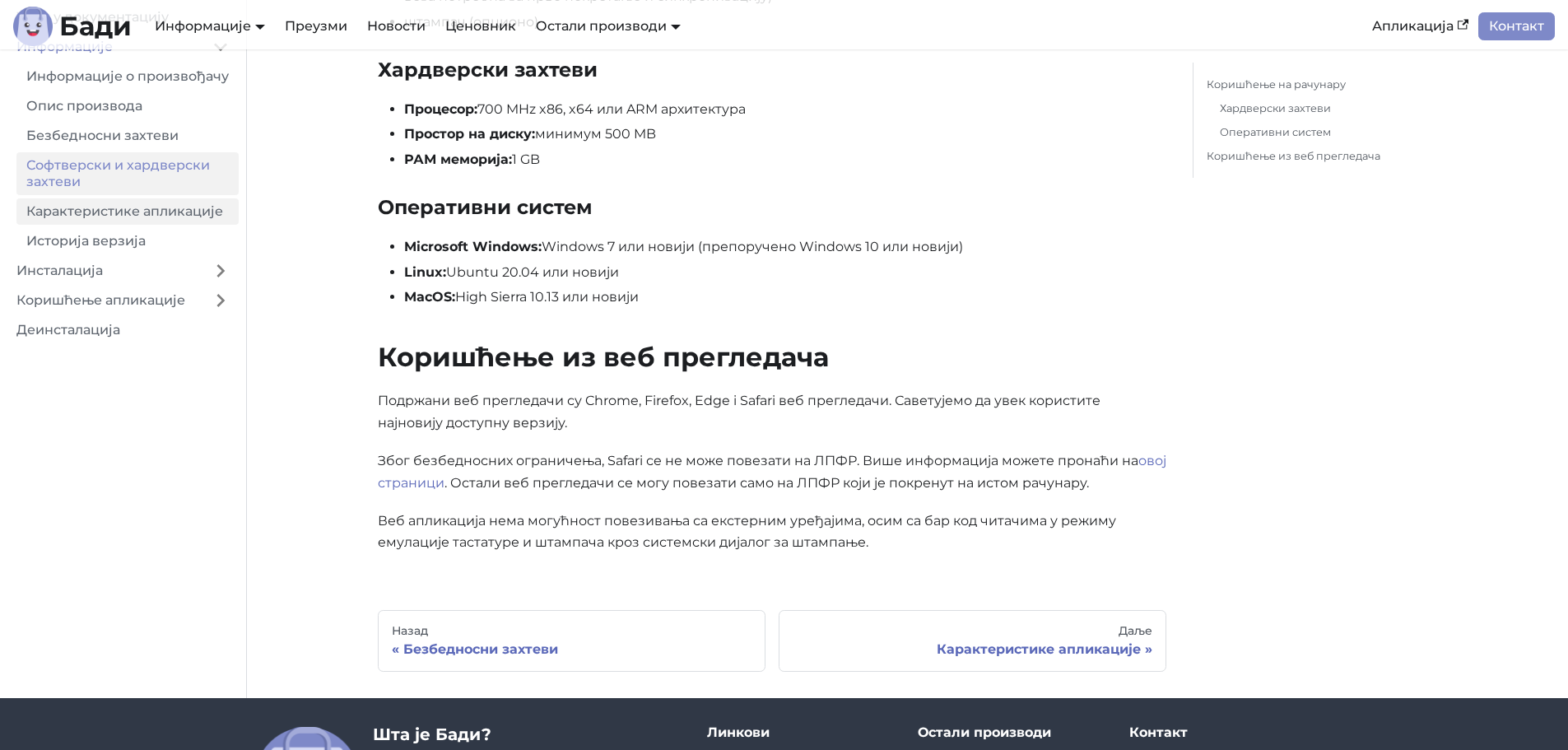
click at [138, 224] on link "Карактеристике апликације" at bounding box center [127, 211] width 223 height 26
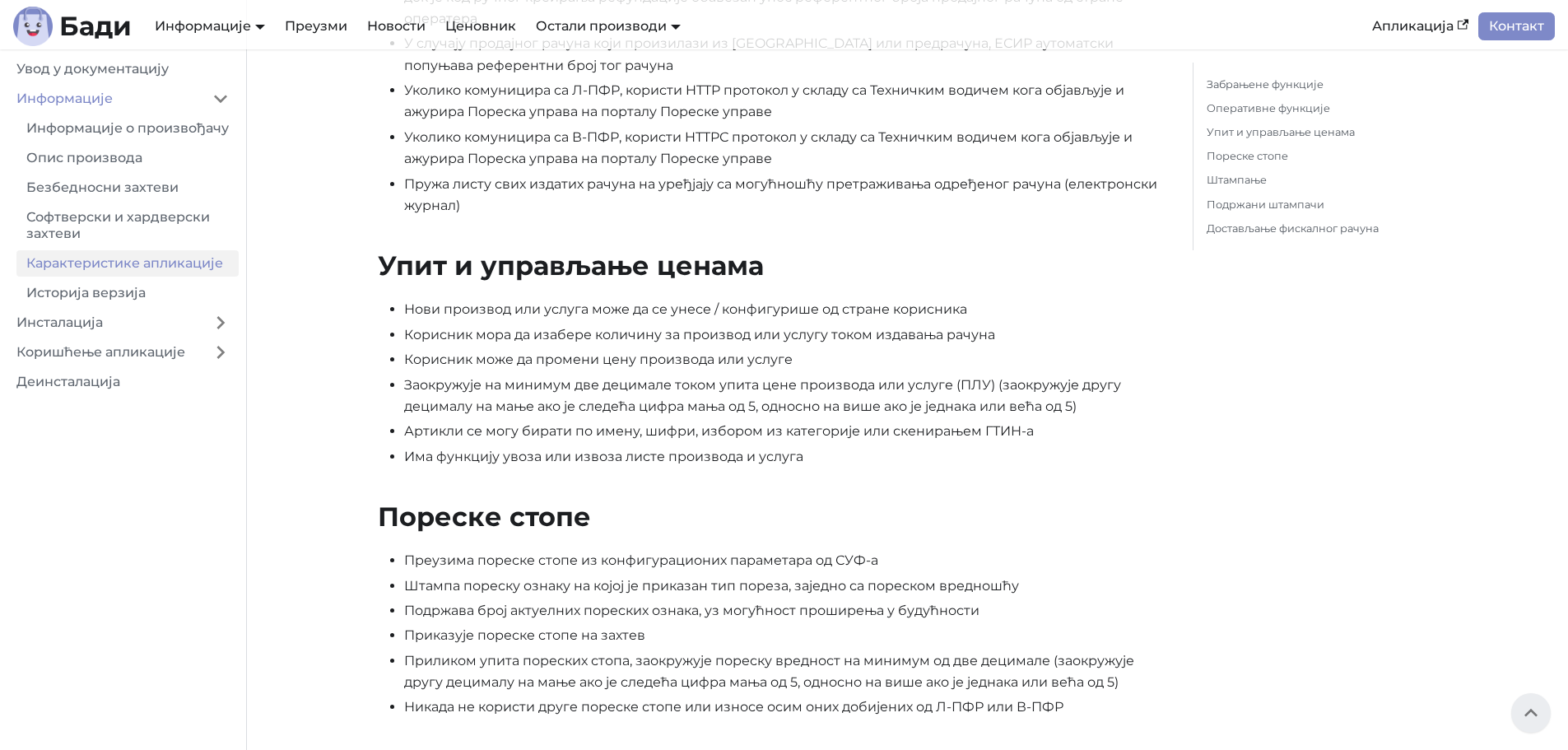
scroll to position [824, 0]
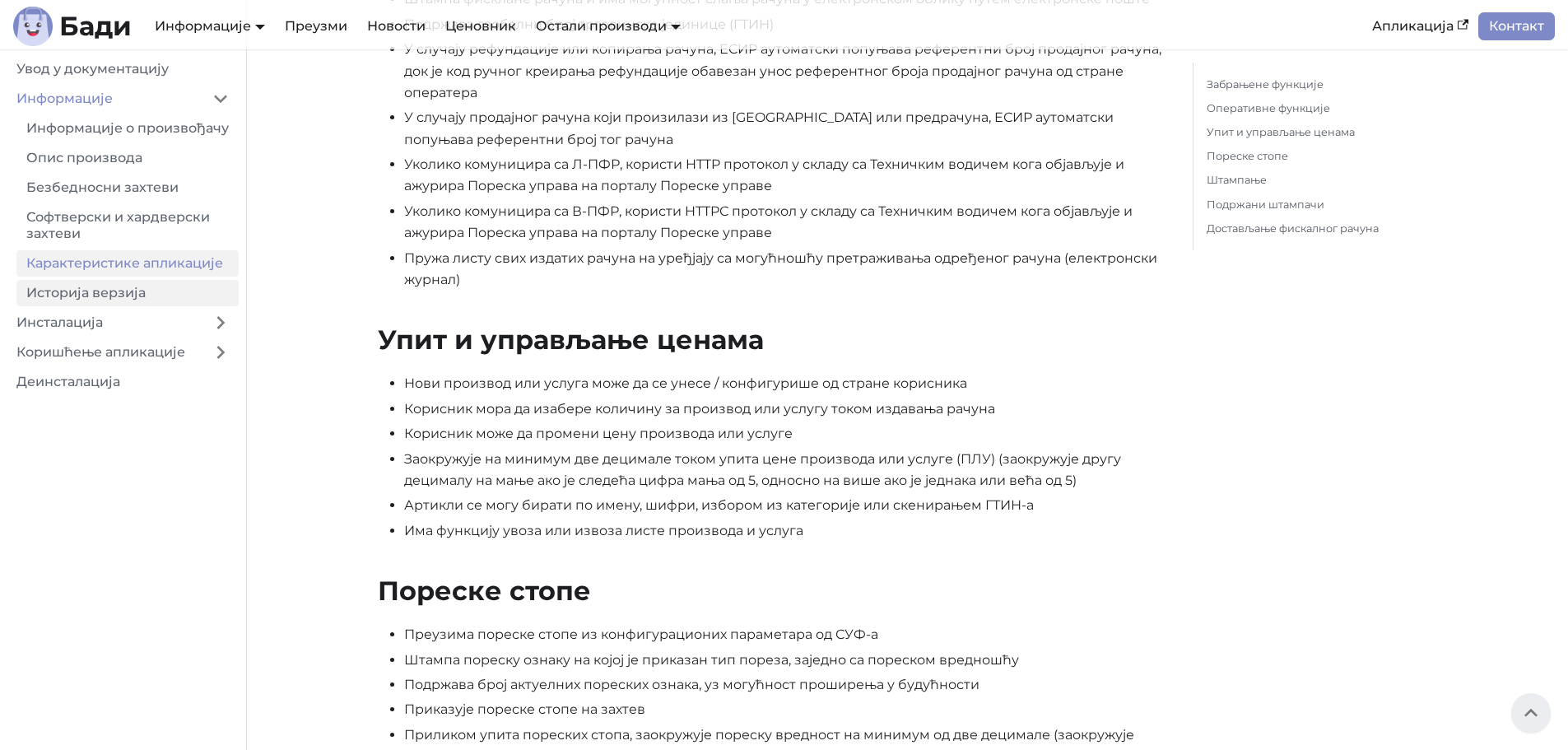
click at [152, 306] on link "Историја верзија" at bounding box center [127, 293] width 223 height 26
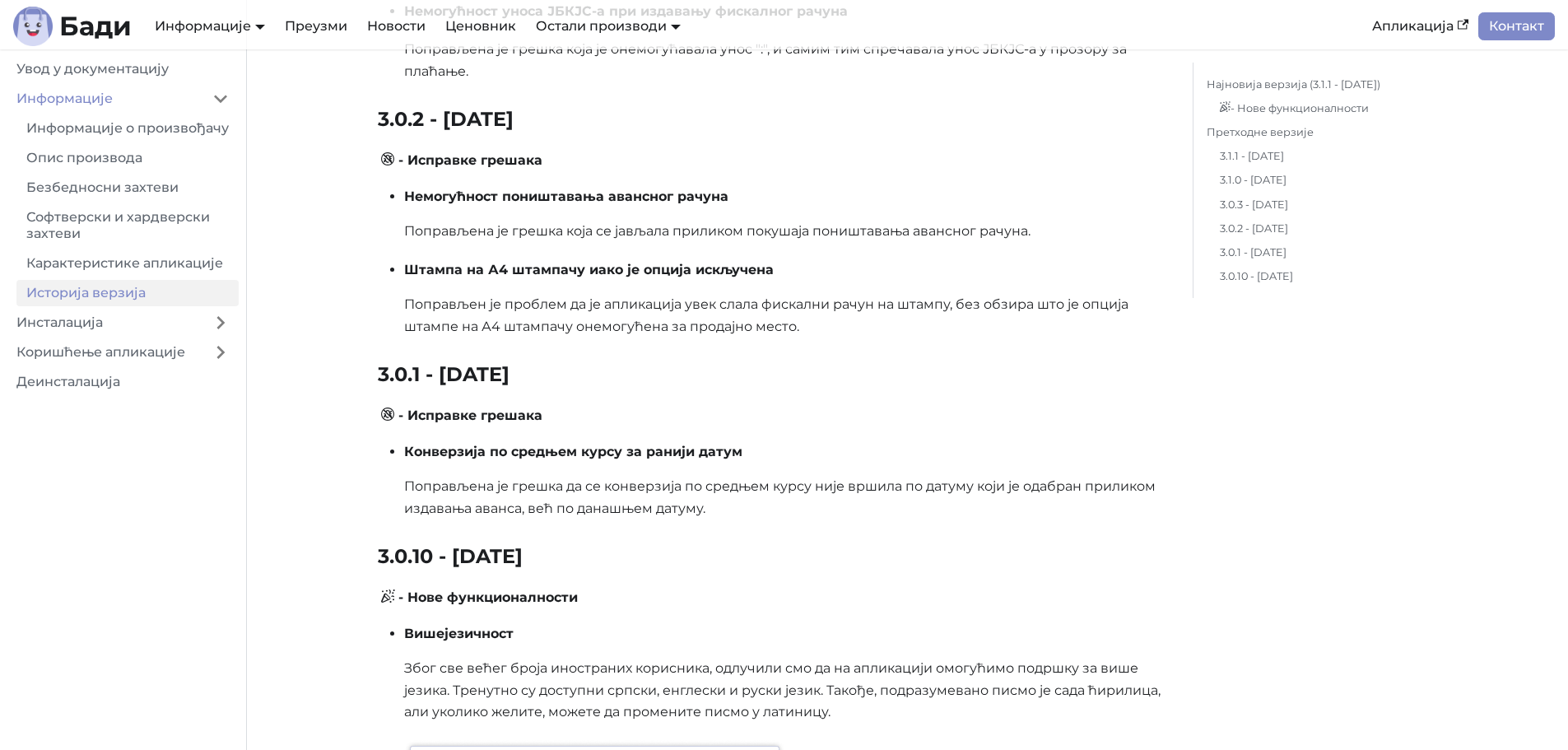
scroll to position [1153, 0]
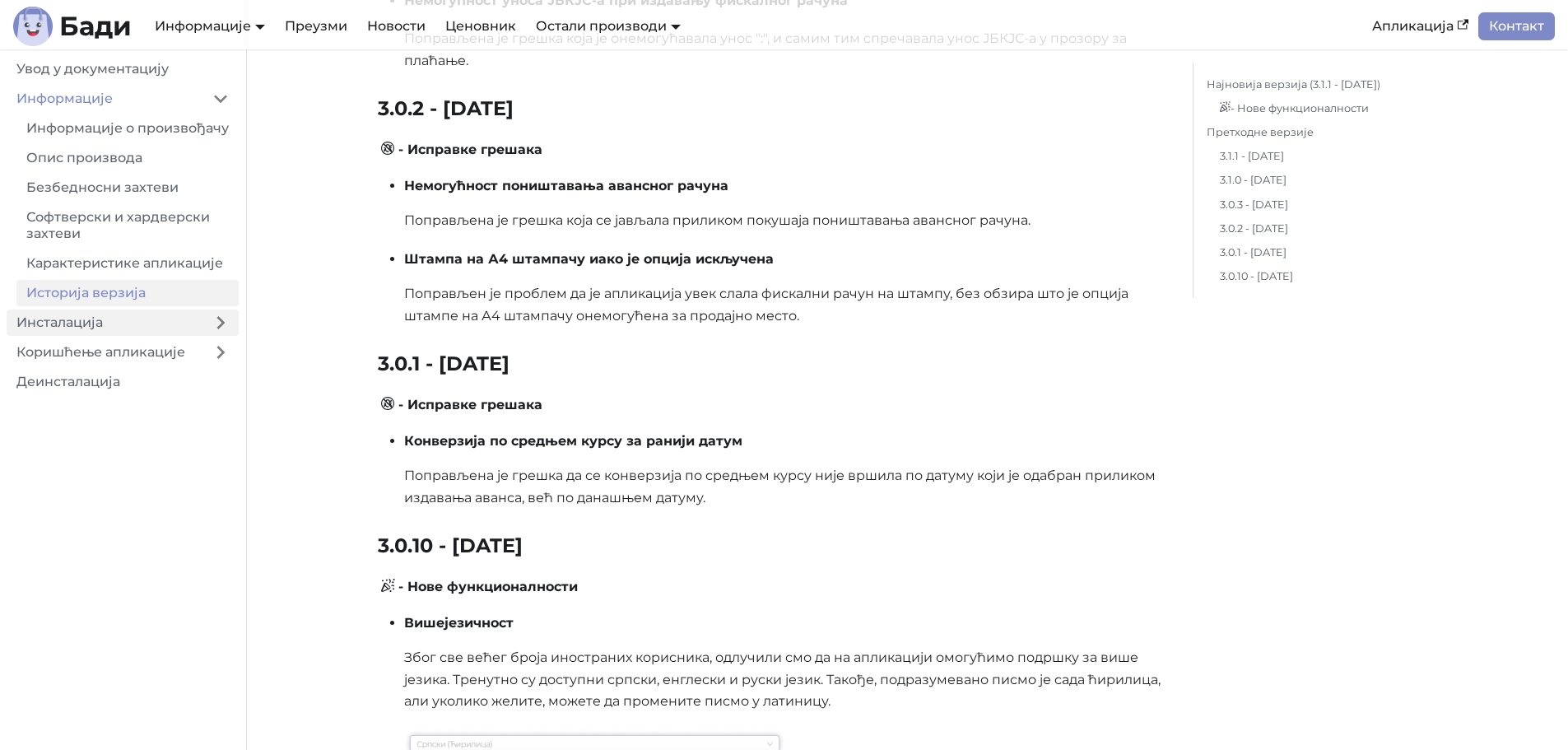
click at [169, 336] on link "Инсталација" at bounding box center [104, 322] width 196 height 26
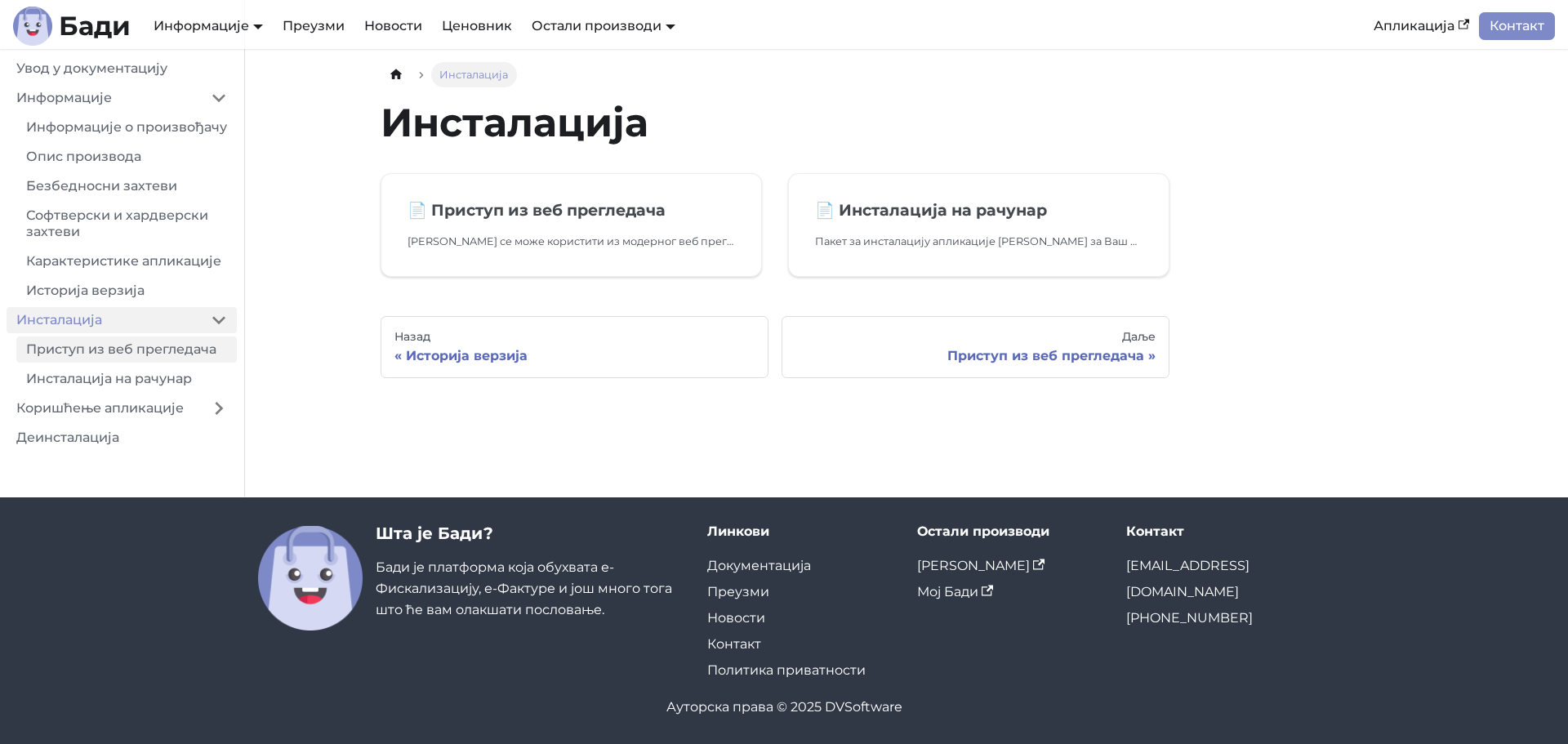
click at [123, 363] on link "Приступ из веб прегледача" at bounding box center [126, 349] width 221 height 26
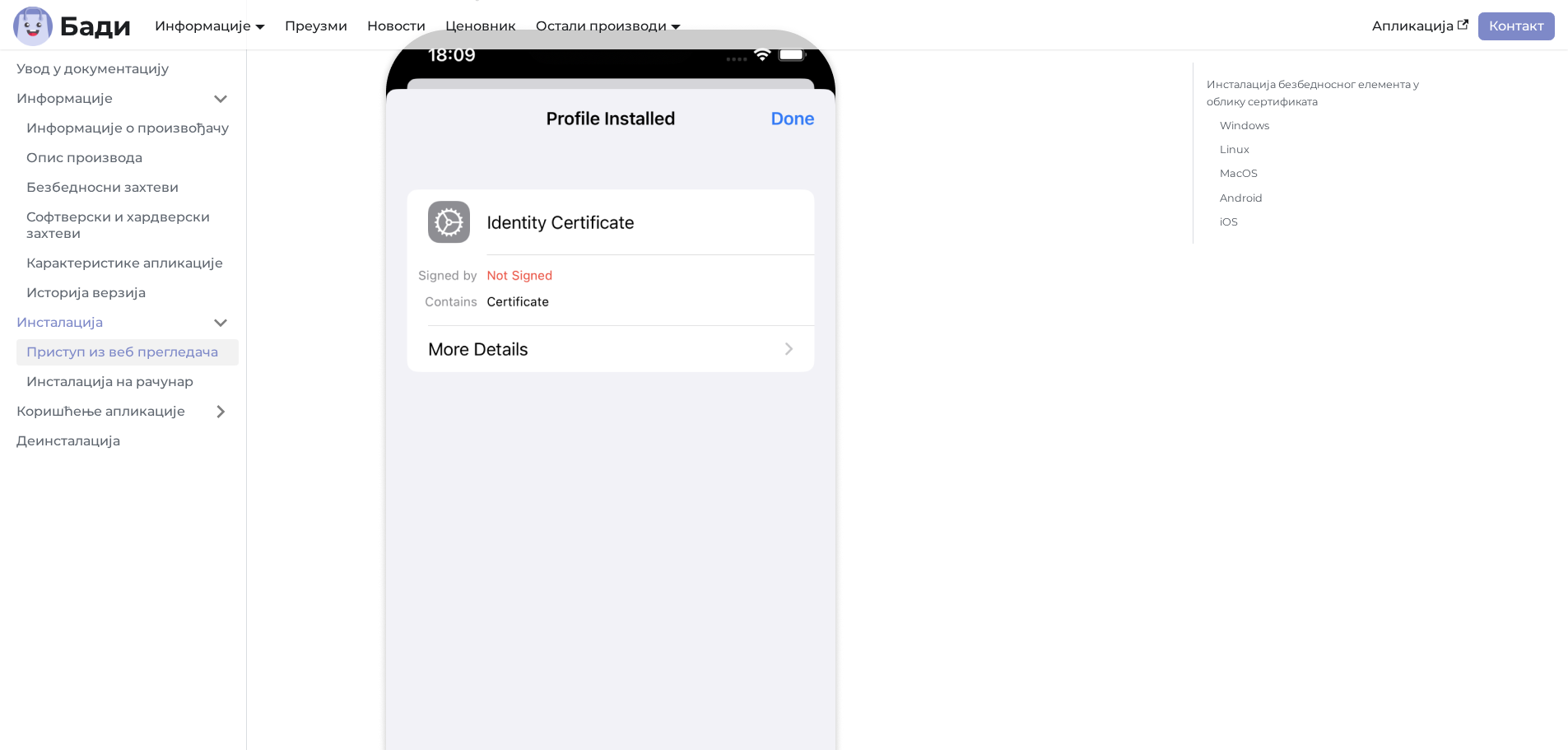
scroll to position [19928, 0]
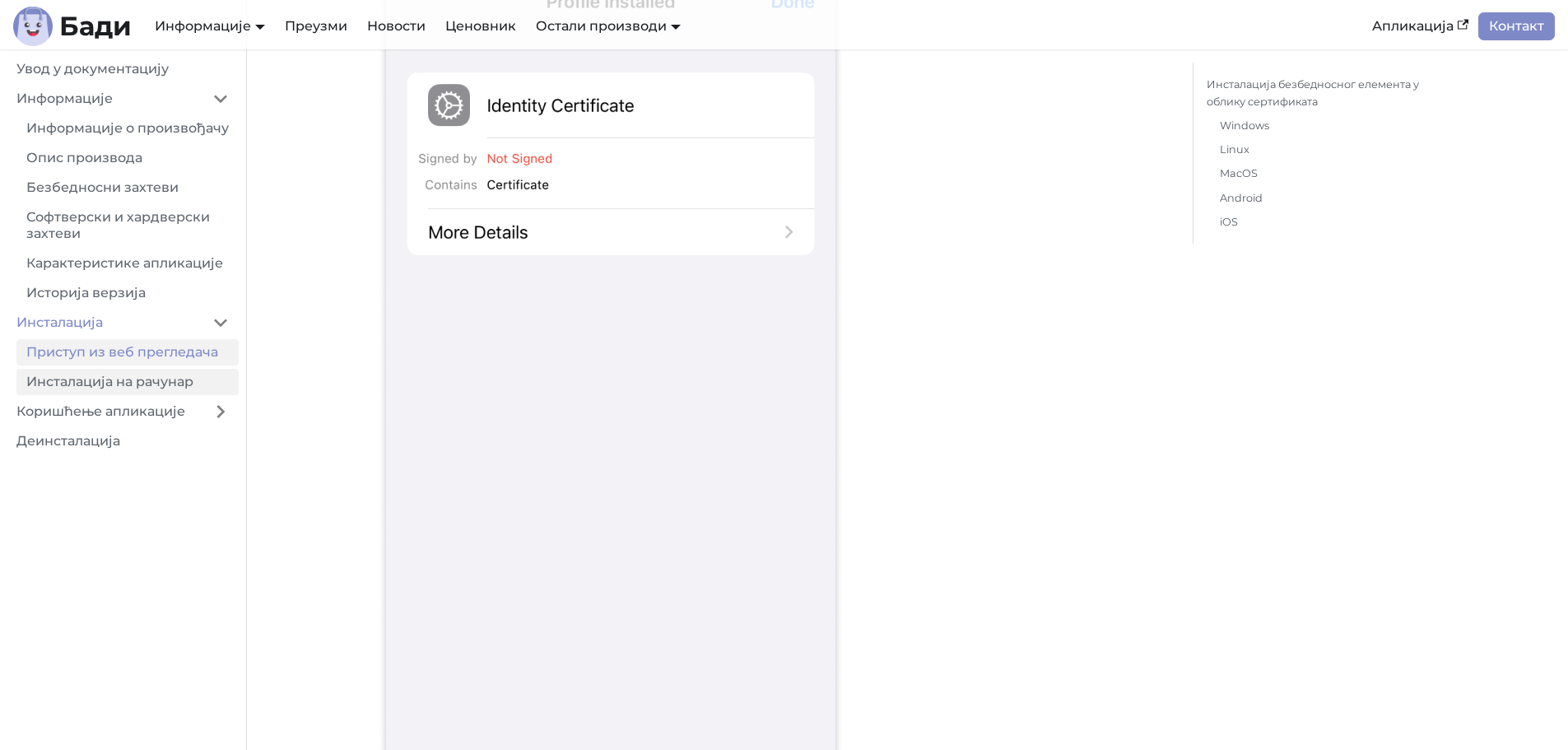
click at [151, 395] on link "Инсталација на рачунар" at bounding box center [127, 381] width 223 height 26
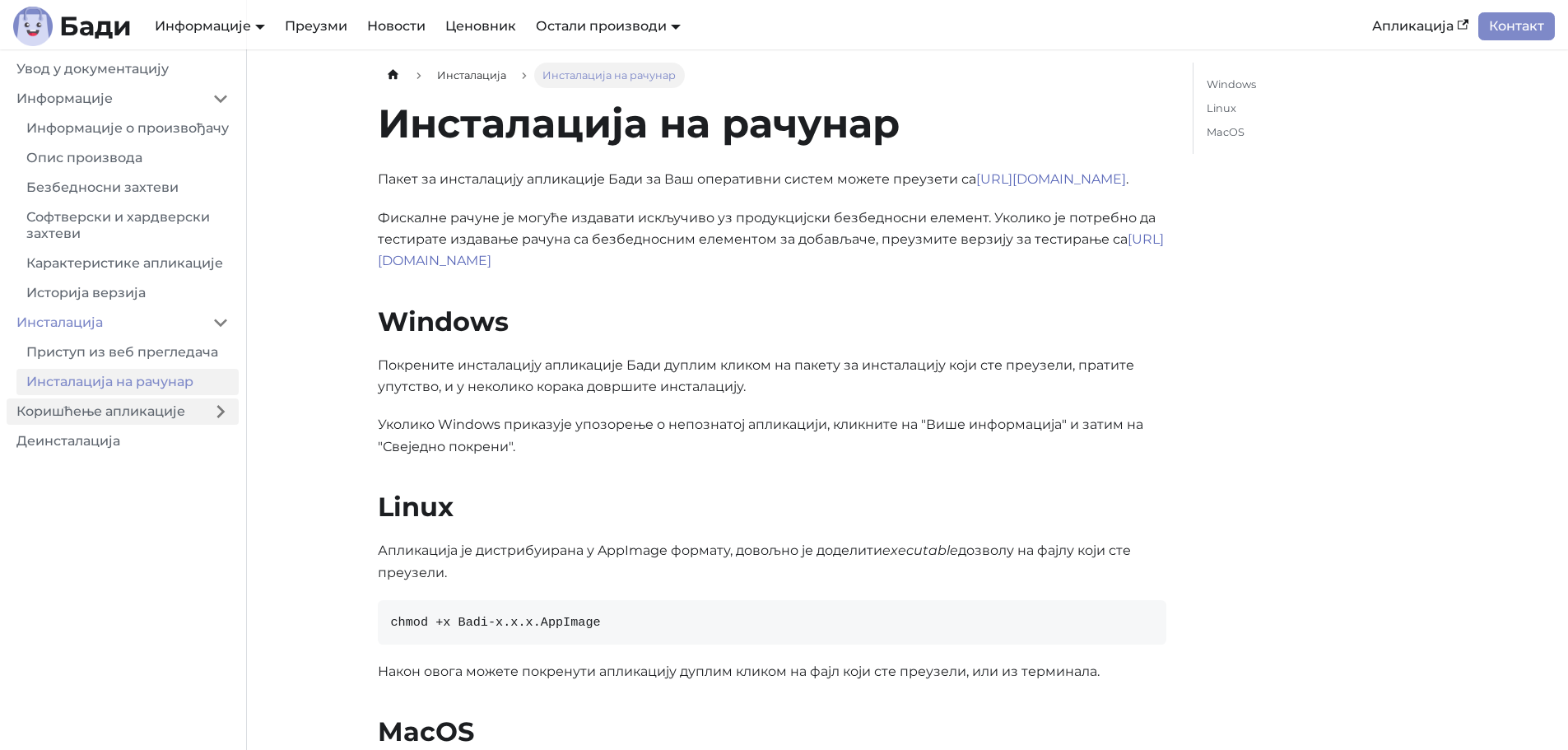
click at [168, 425] on link "Коришћење апликације" at bounding box center [104, 411] width 196 height 26
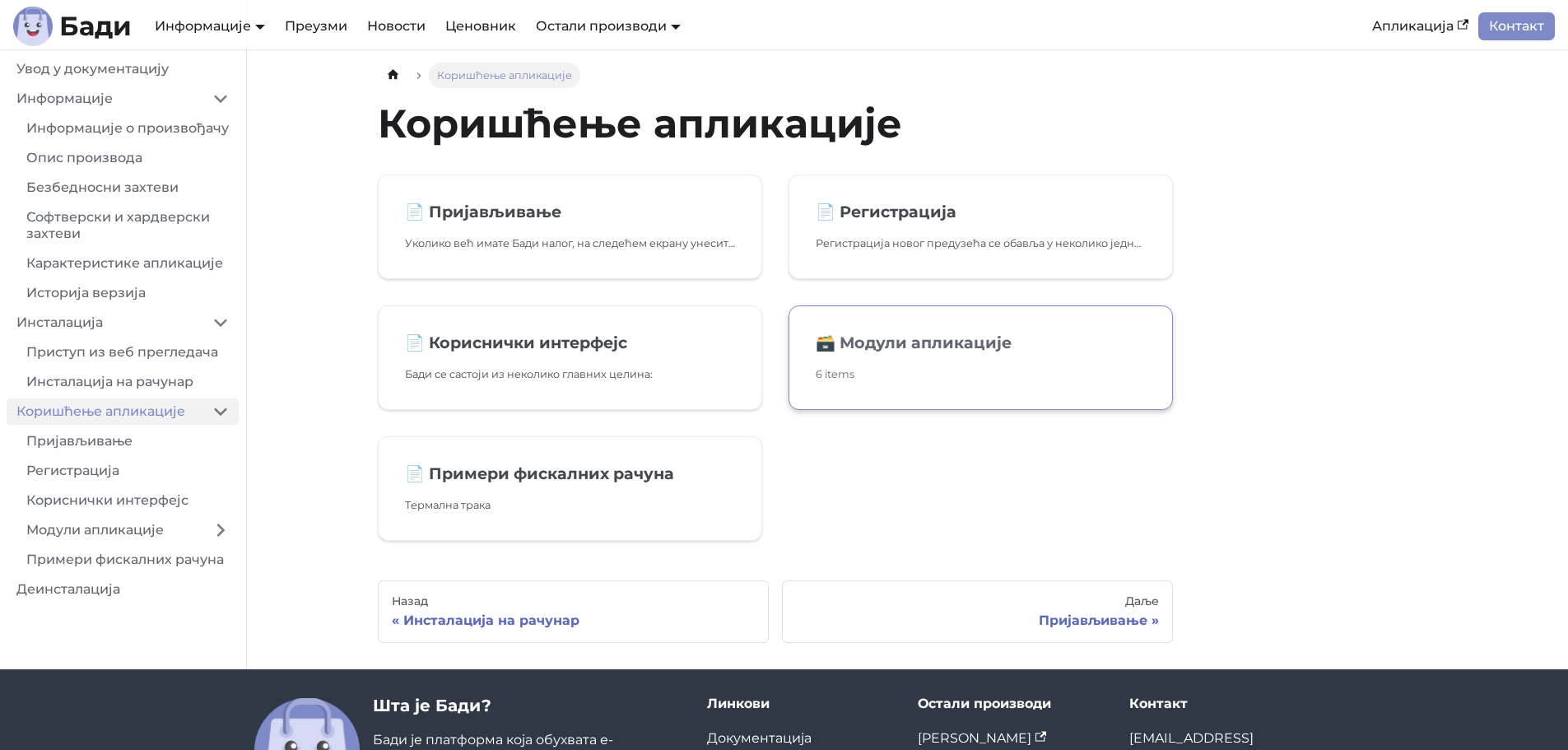
click at [961, 400] on link "🗃️ Модули апликације 6 items" at bounding box center [980, 358] width 385 height 105
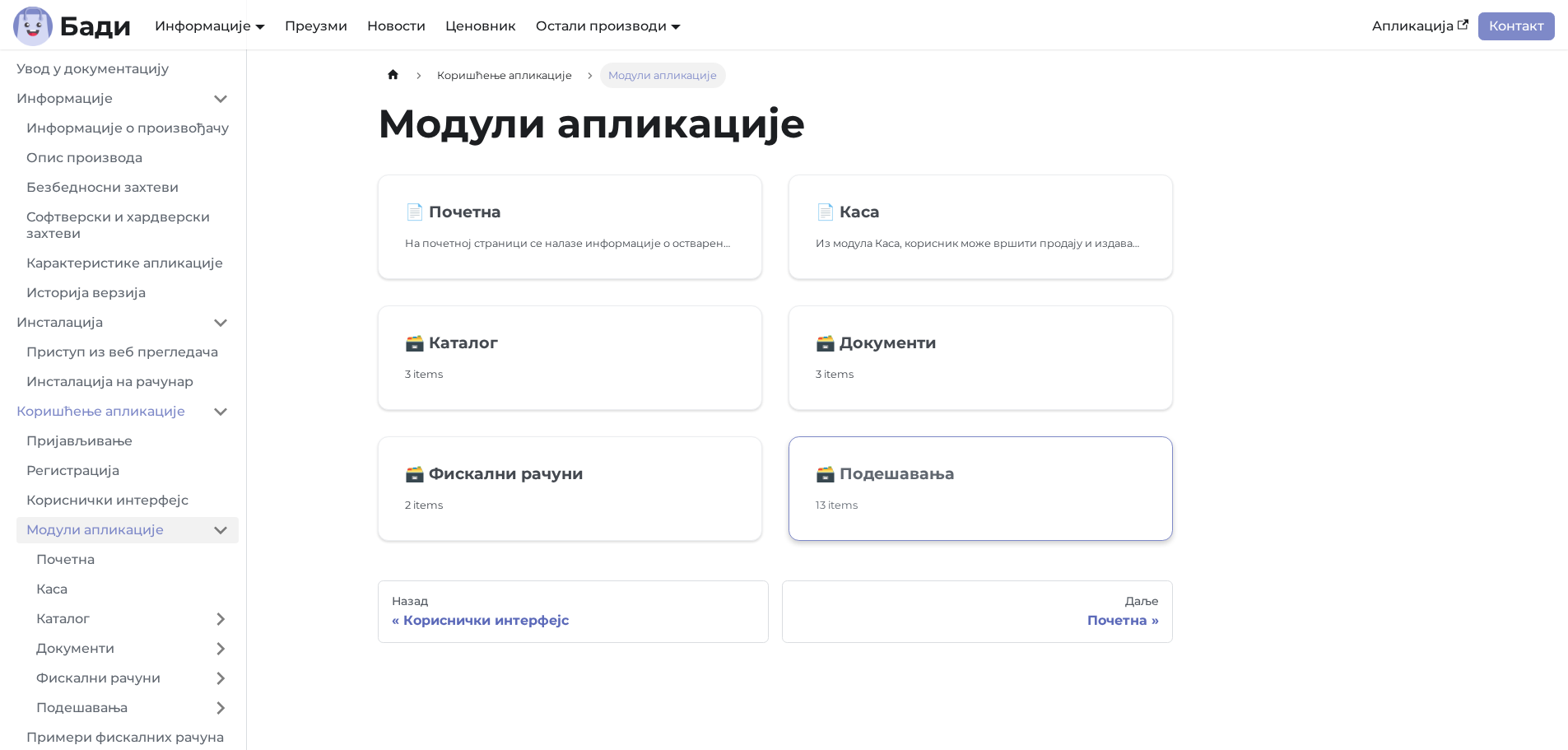
click at [859, 500] on p "13 items" at bounding box center [980, 505] width 330 height 17
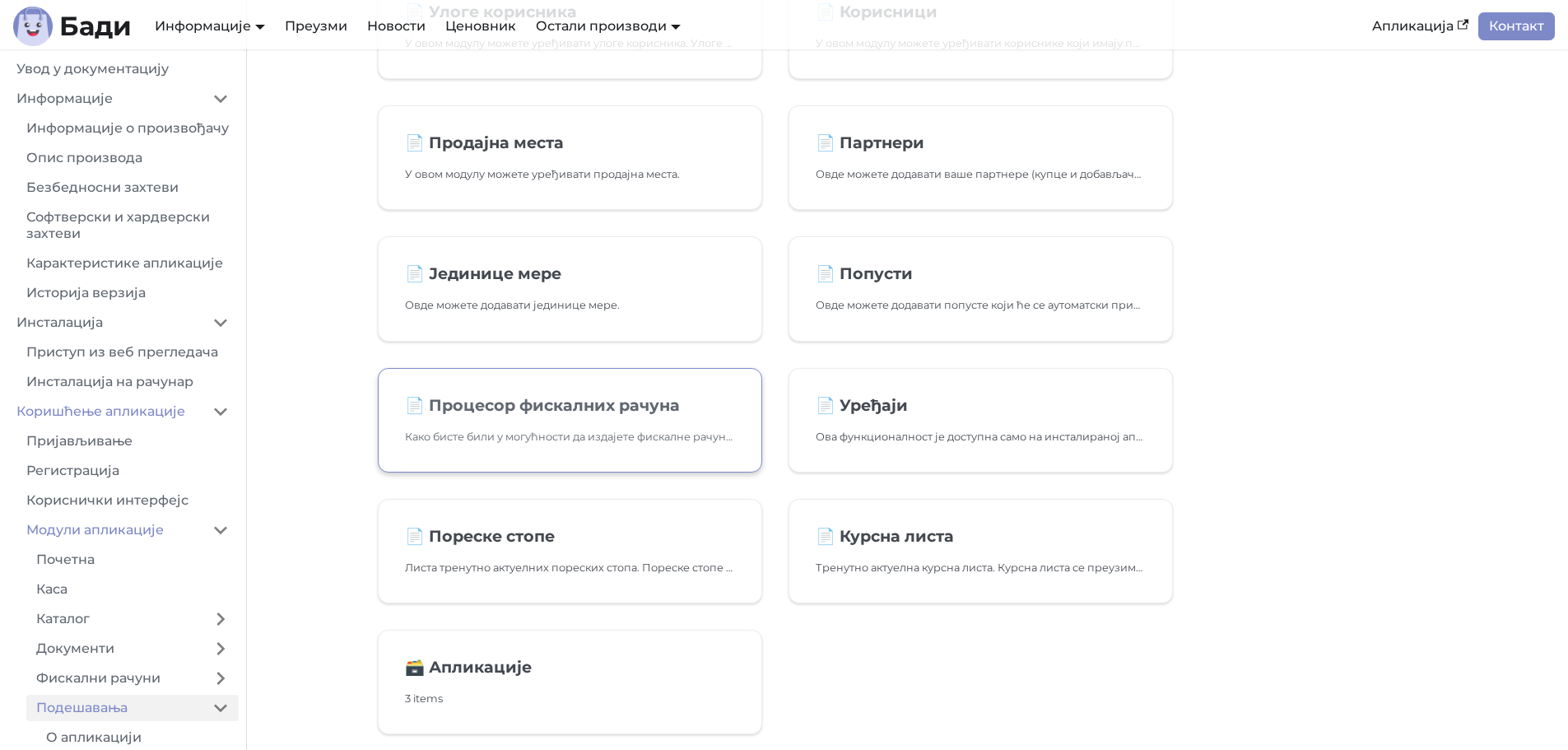
scroll to position [494, 0]
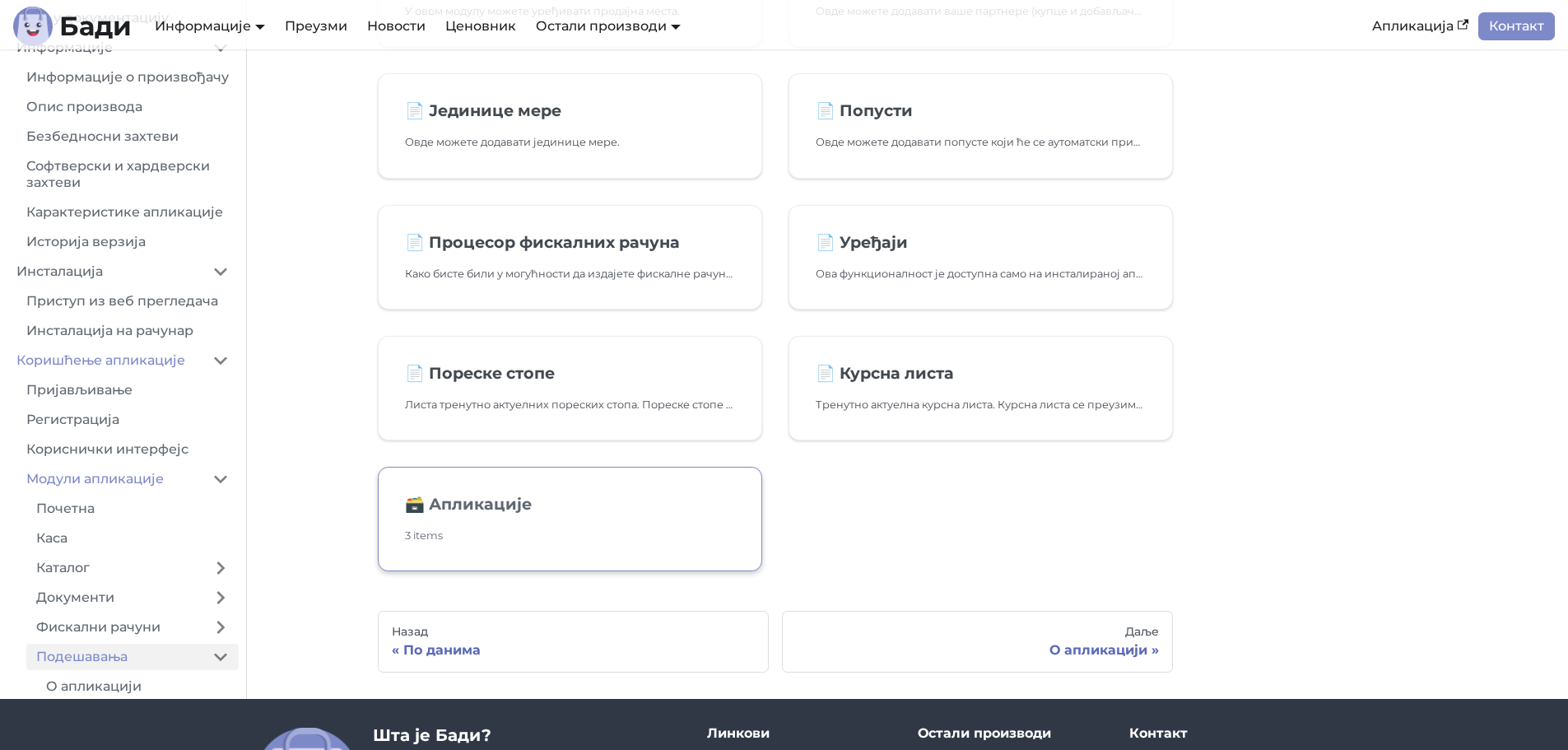
click at [585, 521] on link "🗃️ Апликације 3 items" at bounding box center [570, 519] width 385 height 105
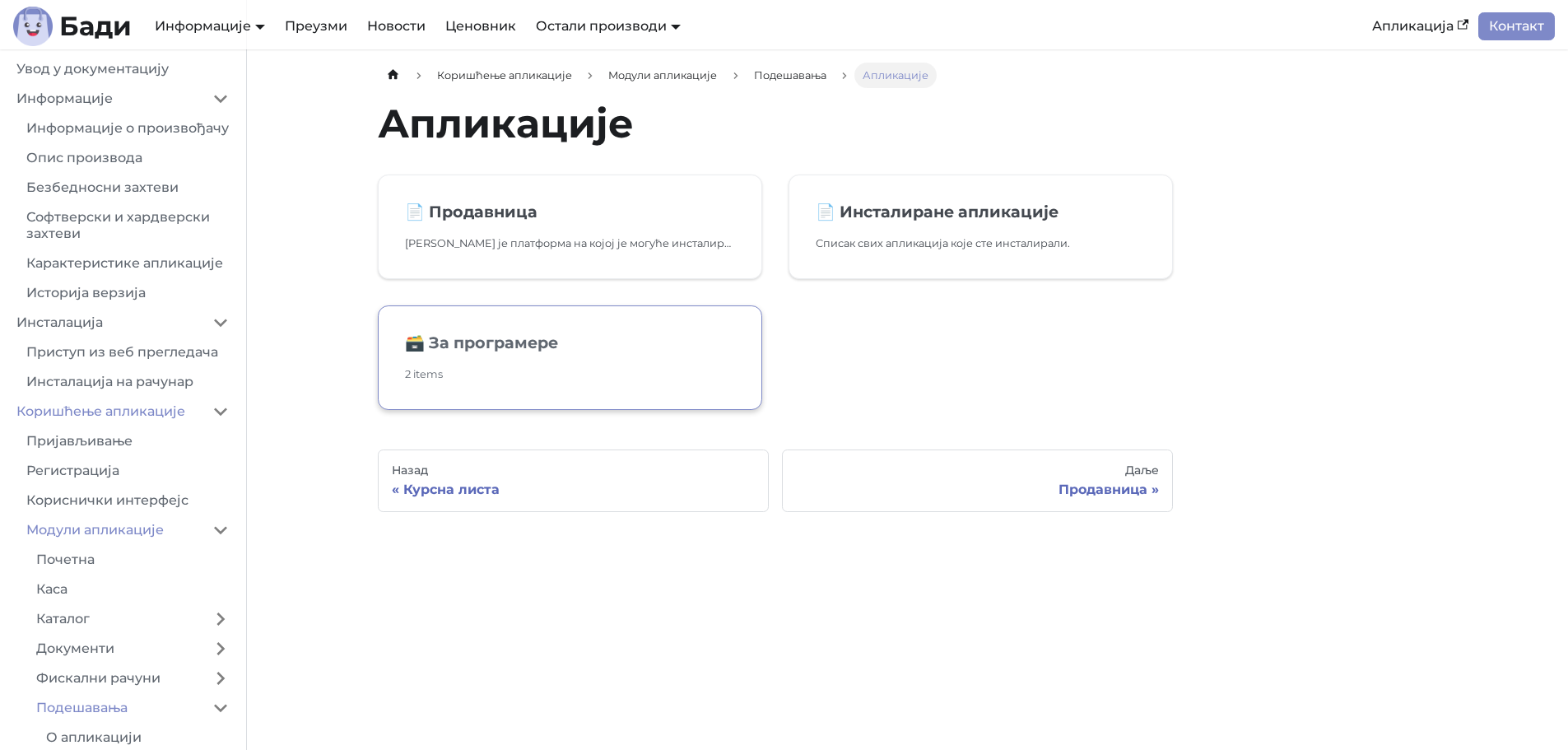
click at [572, 379] on p "2 items" at bounding box center [570, 374] width 330 height 17
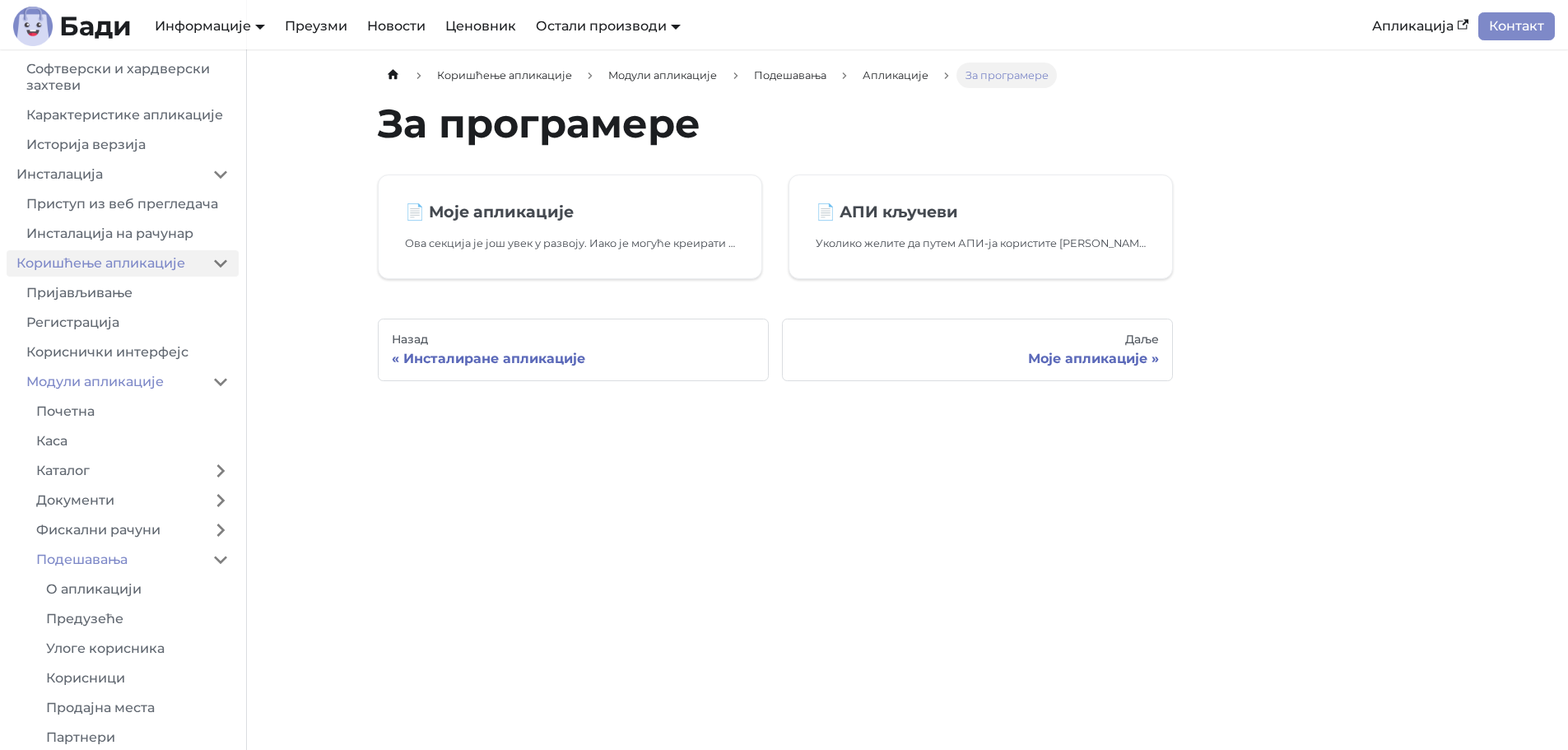
scroll to position [329, 0]
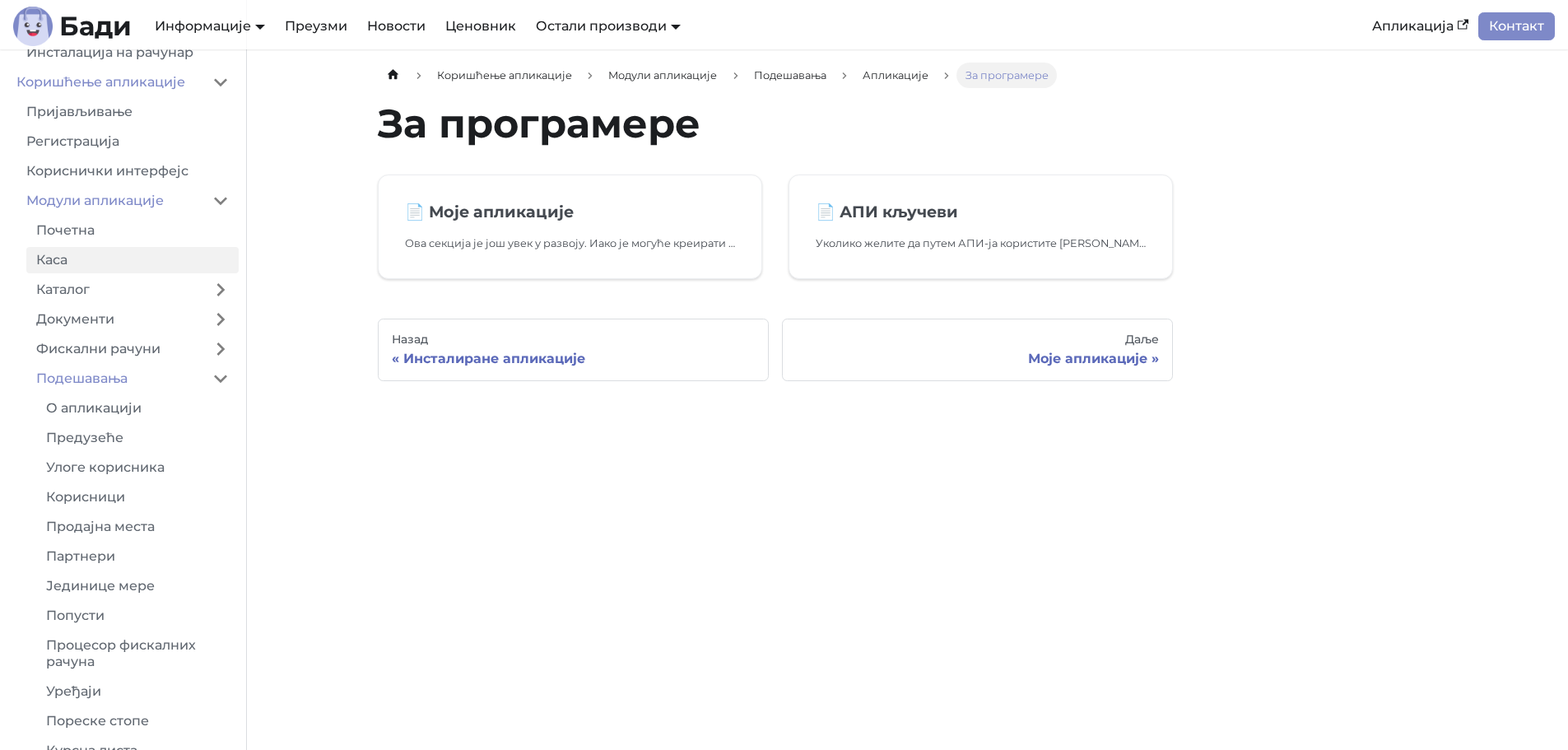
click at [100, 273] on link "Каса" at bounding box center [132, 260] width 213 height 26
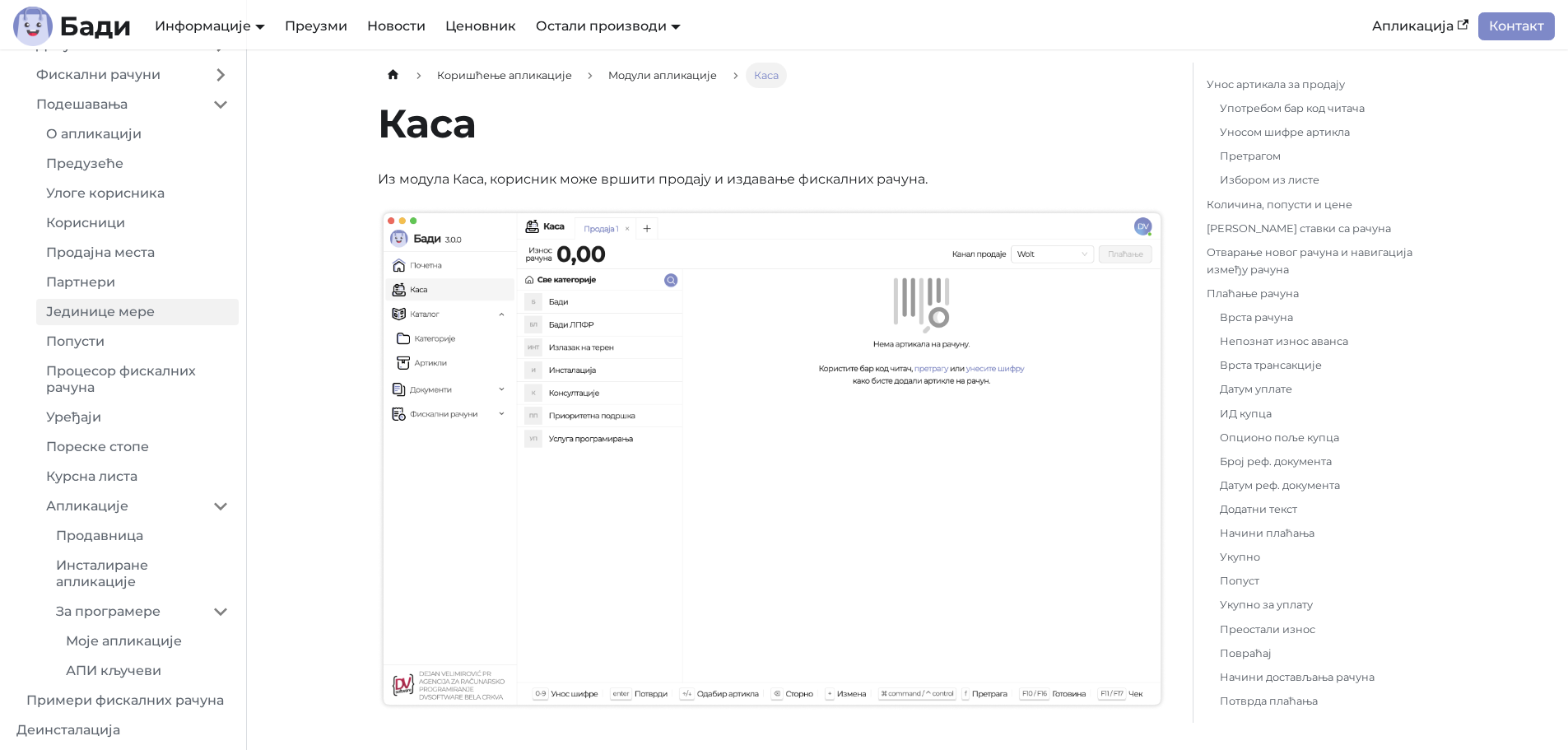
scroll to position [620, 0]
click at [155, 531] on link "Продавница" at bounding box center [142, 535] width 193 height 26
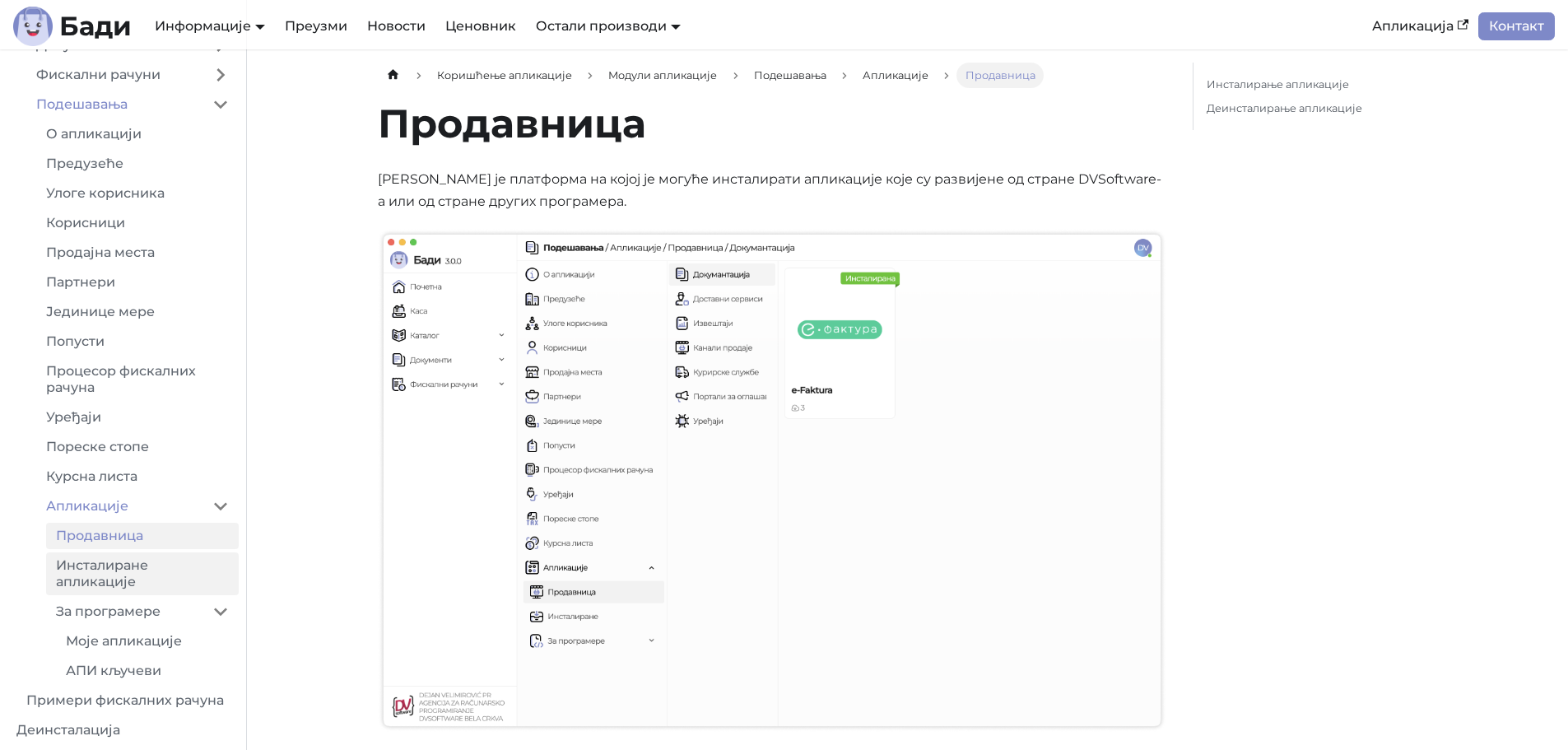
click at [150, 563] on link "Инсталиране апликације" at bounding box center [142, 574] width 193 height 43
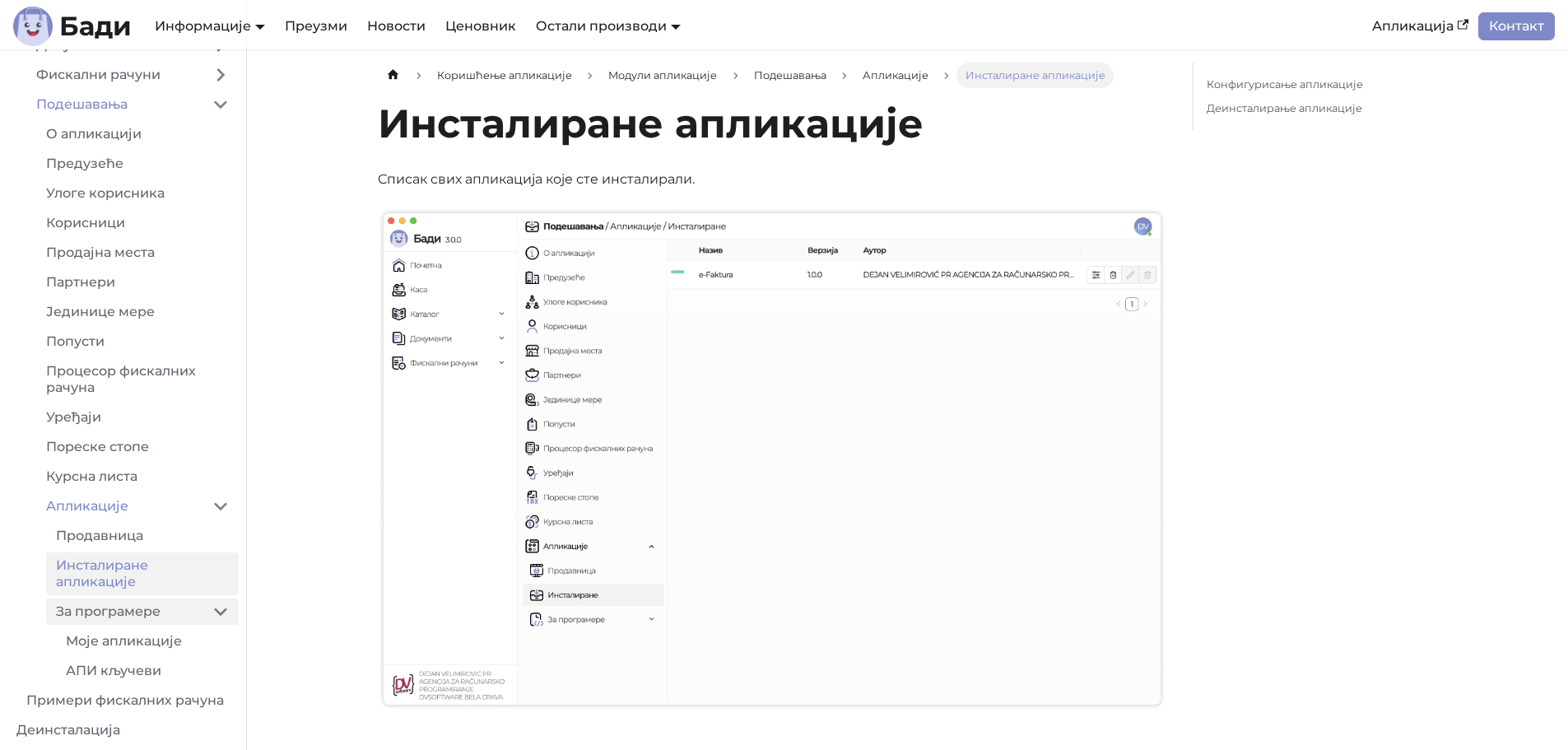
click at [166, 608] on link "За програмере" at bounding box center [124, 611] width 157 height 26
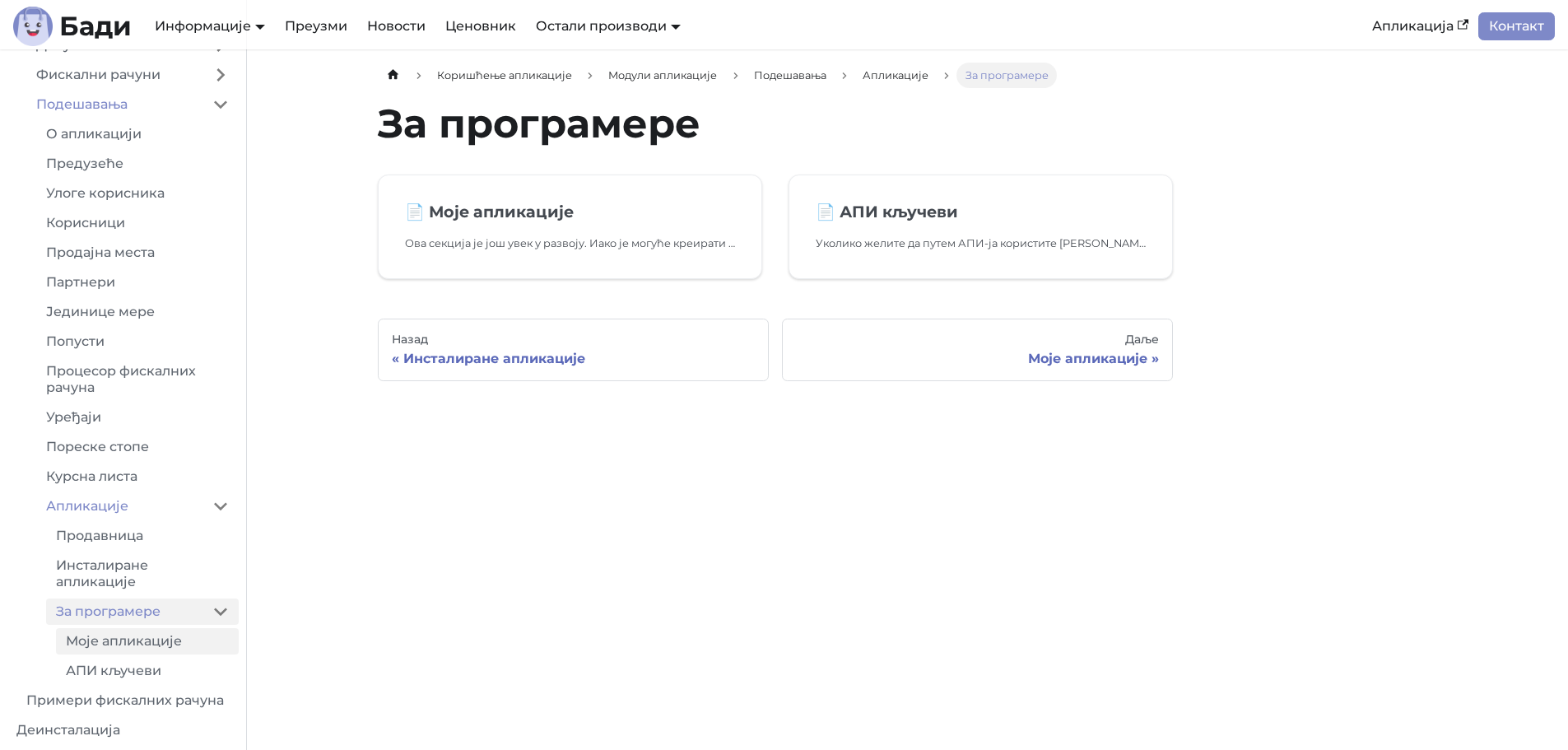
click at [166, 636] on link "Моје апликације" at bounding box center [147, 641] width 183 height 26
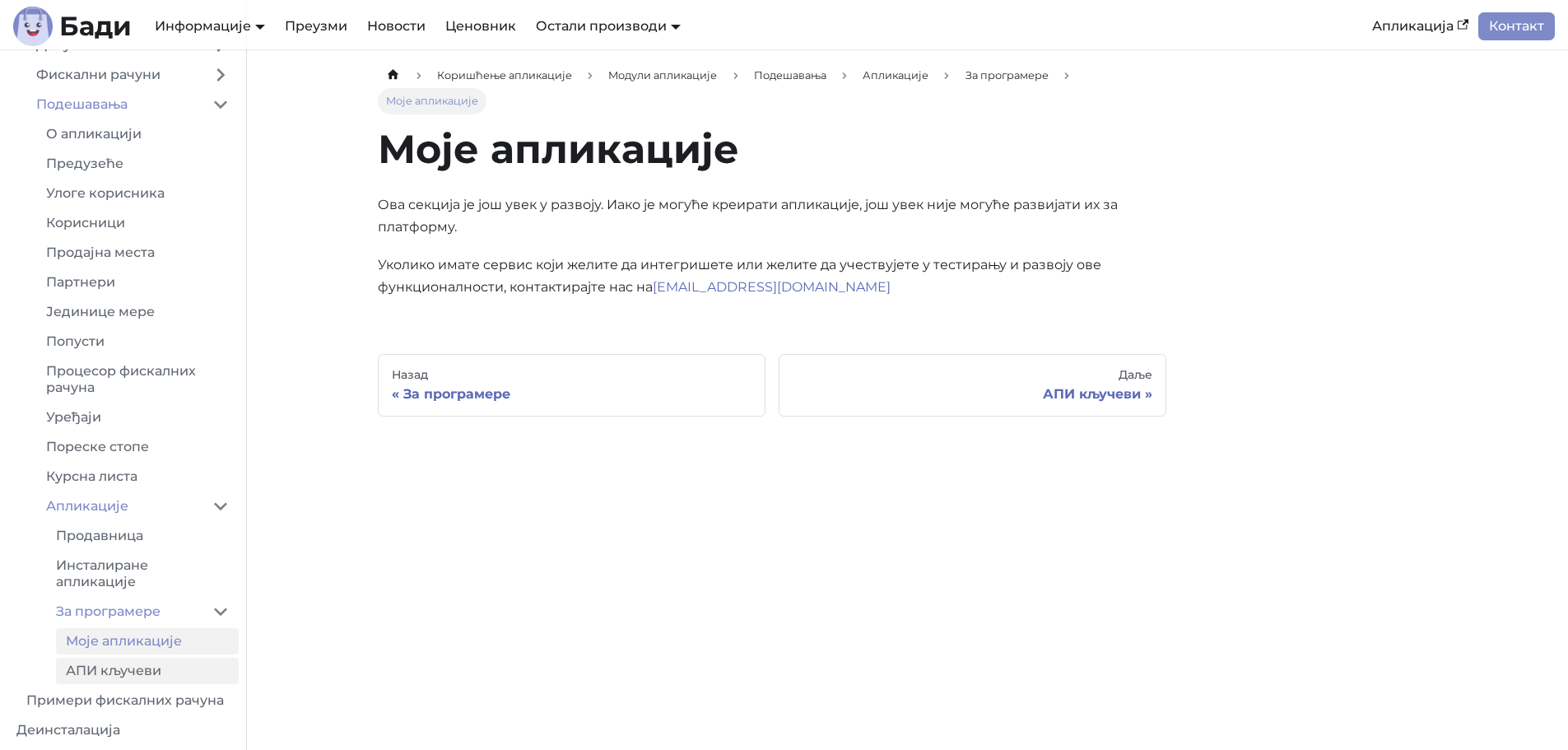
click at [160, 665] on link "АПИ кључеви" at bounding box center [147, 671] width 183 height 26
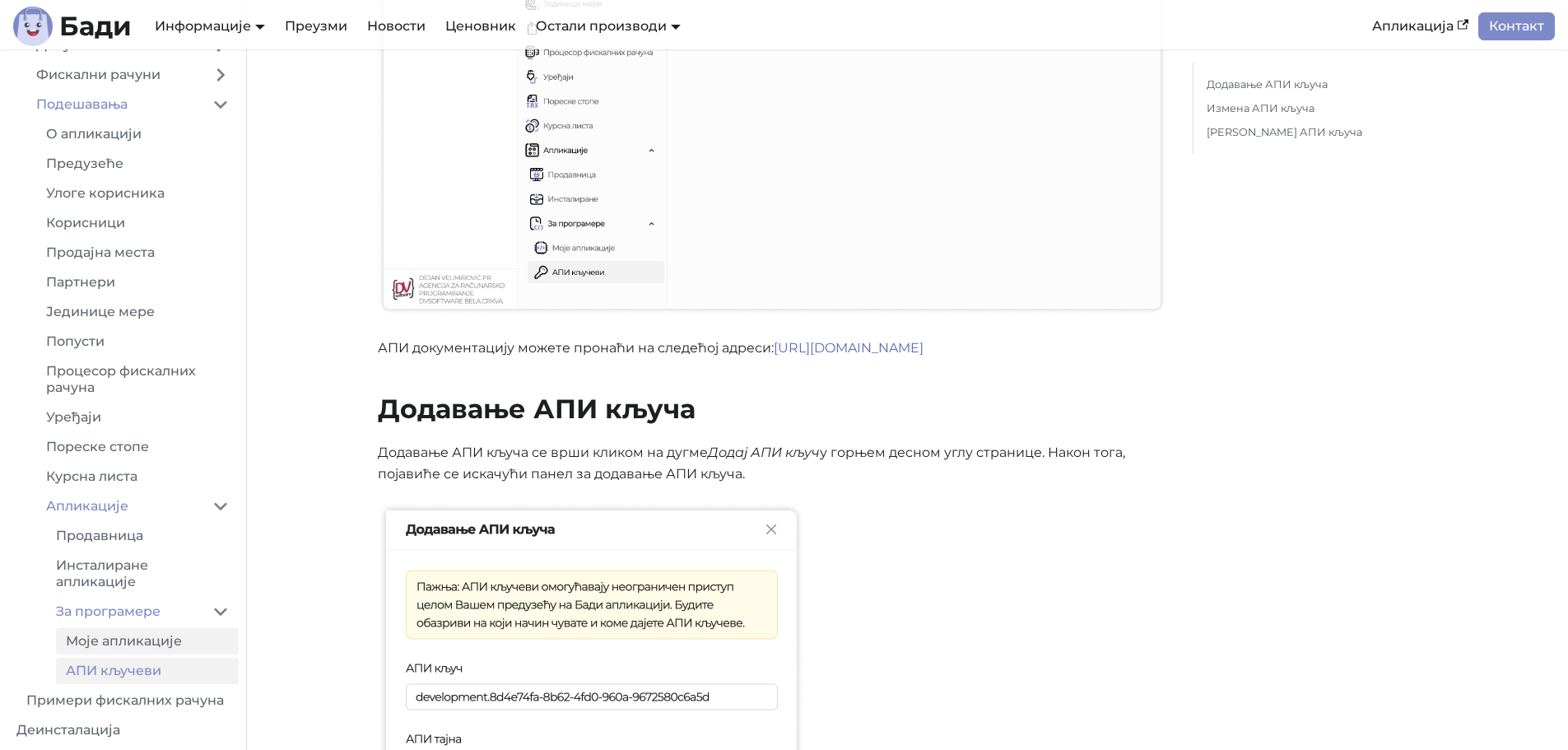
scroll to position [494, 0]
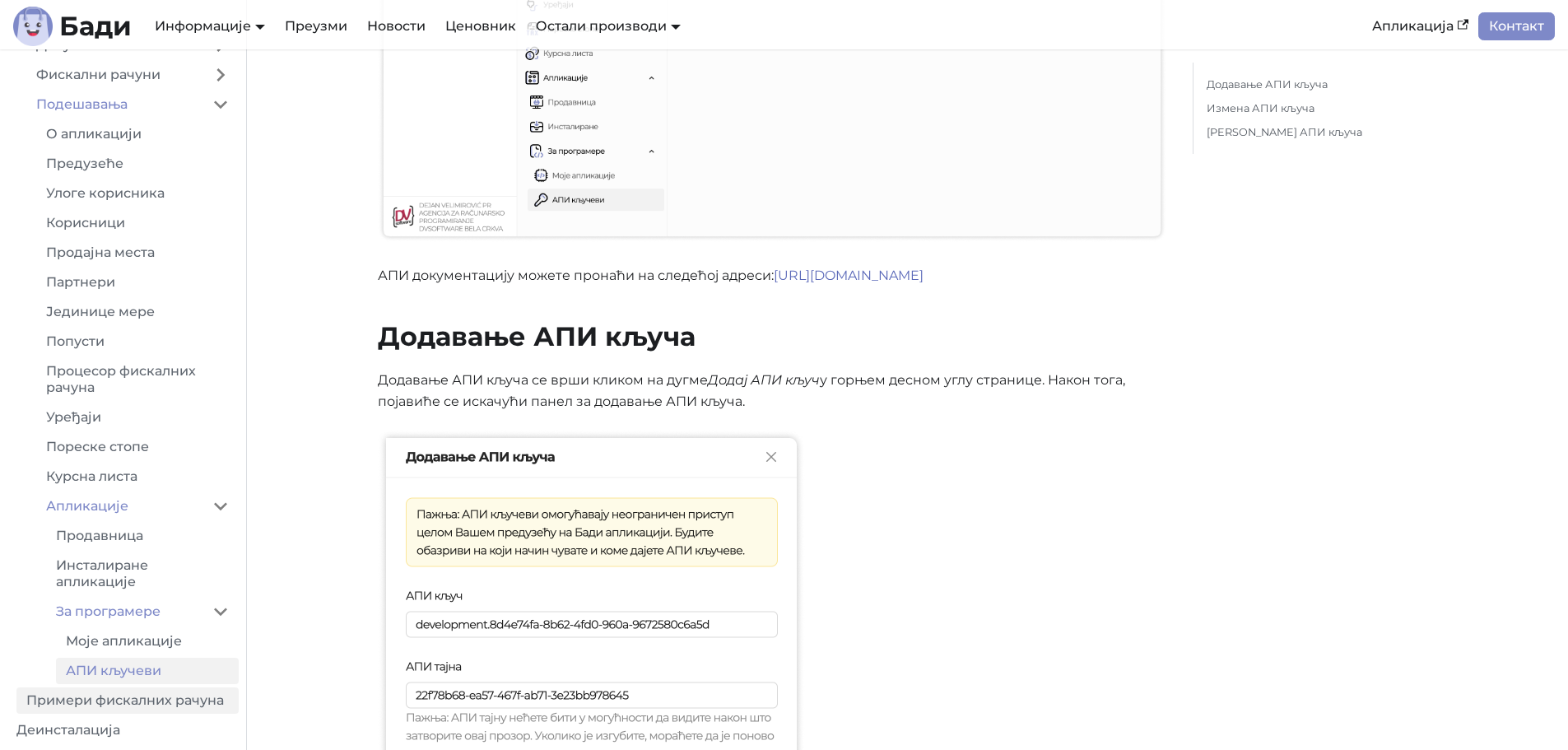
click at [146, 693] on link "Примери фискалних рачуна" at bounding box center [127, 700] width 223 height 26
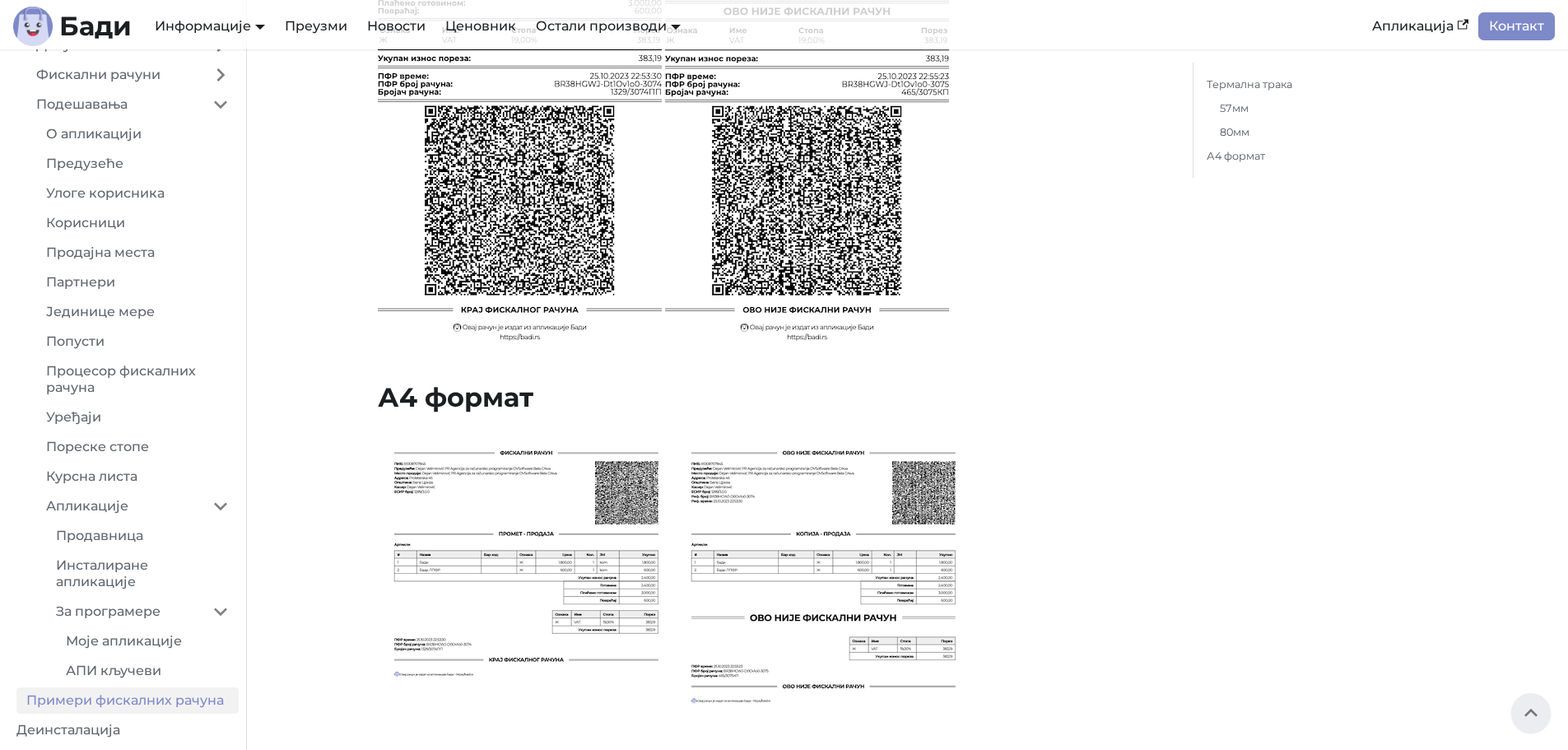
scroll to position [2765, 0]
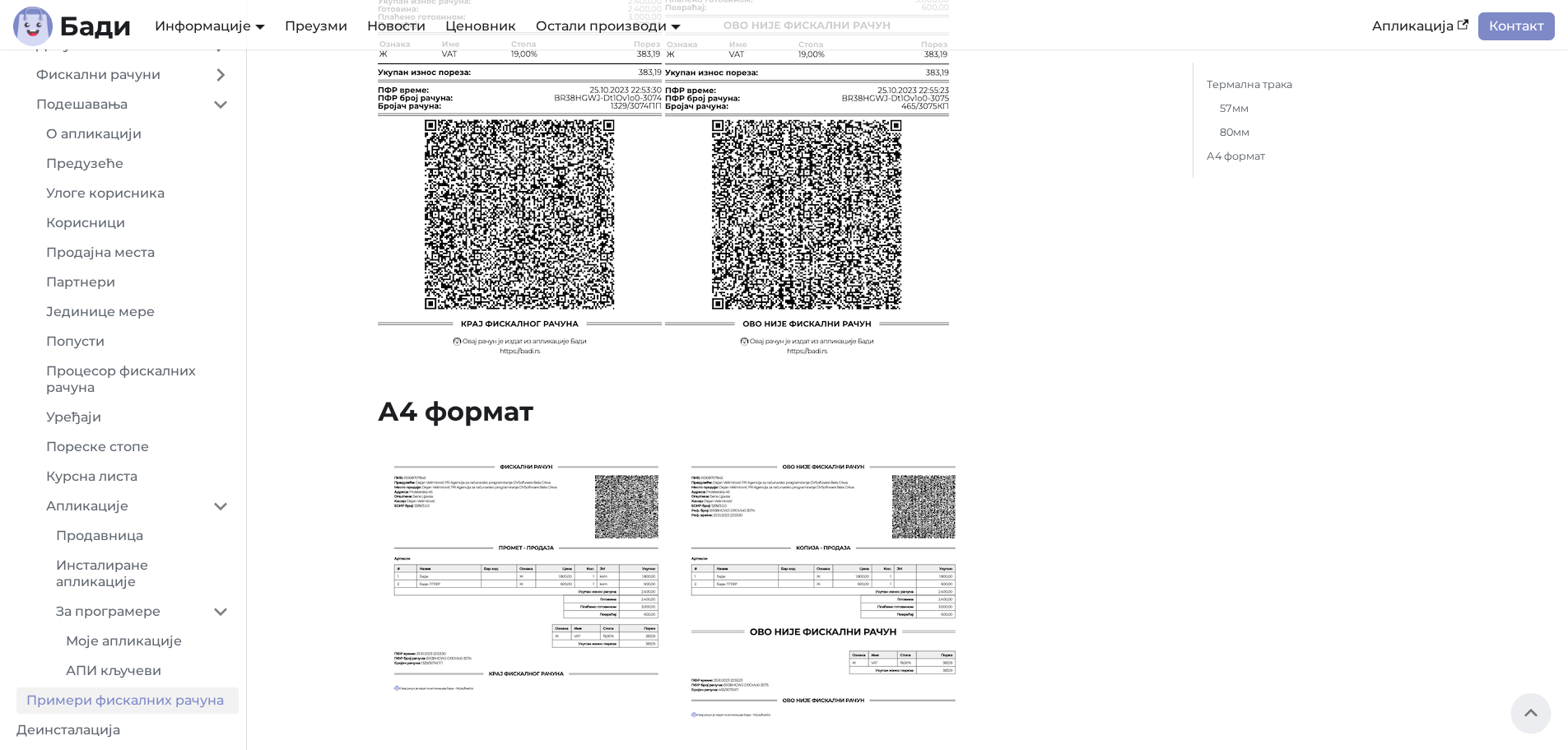
click at [533, 572] on img at bounding box center [524, 652] width 294 height 416
click at [825, 565] on img at bounding box center [822, 652] width 294 height 416
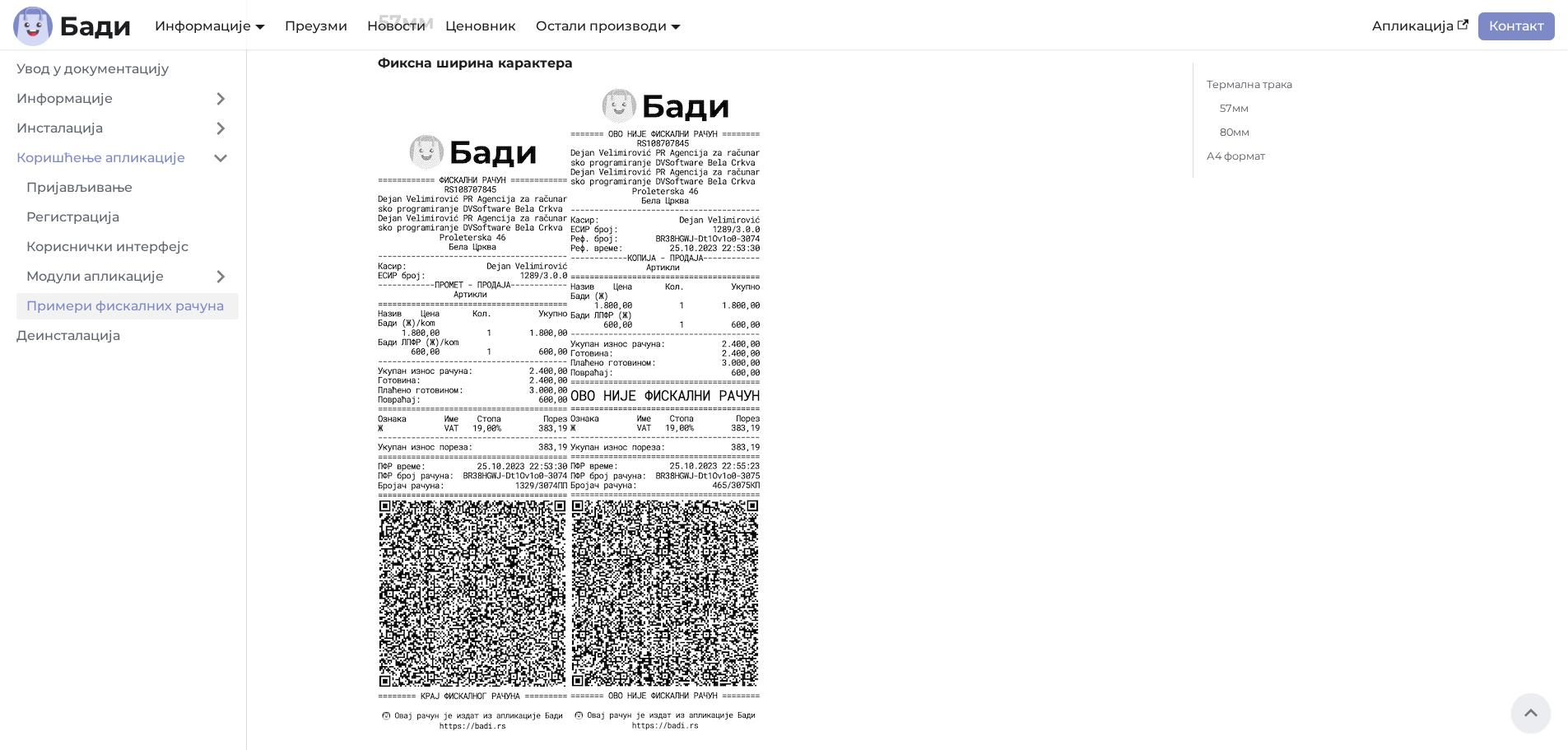
scroll to position [0, 0]
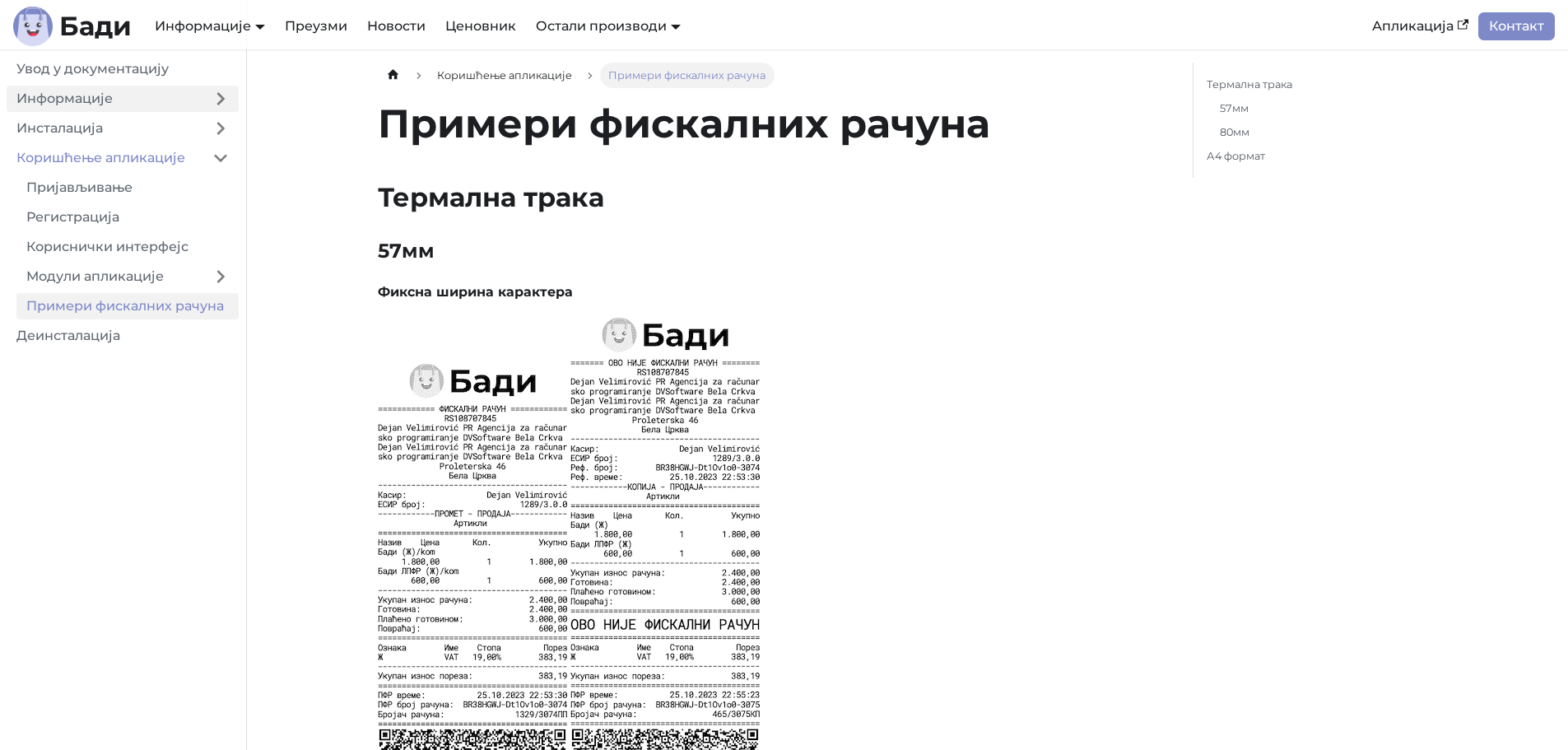
click at [114, 106] on link "Информације" at bounding box center [104, 98] width 196 height 26
